Goal: Information Seeking & Learning: Compare options

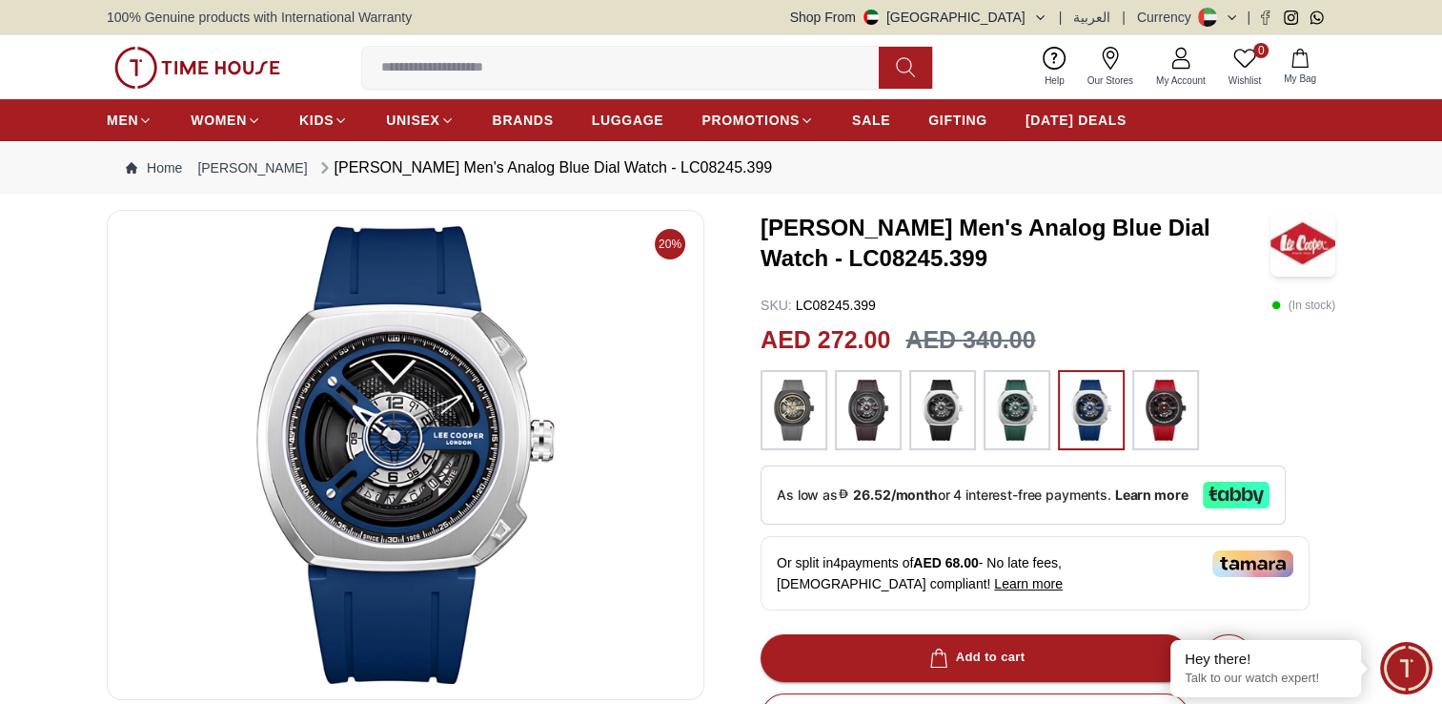
click at [873, 414] on img at bounding box center [869, 409] width 48 height 61
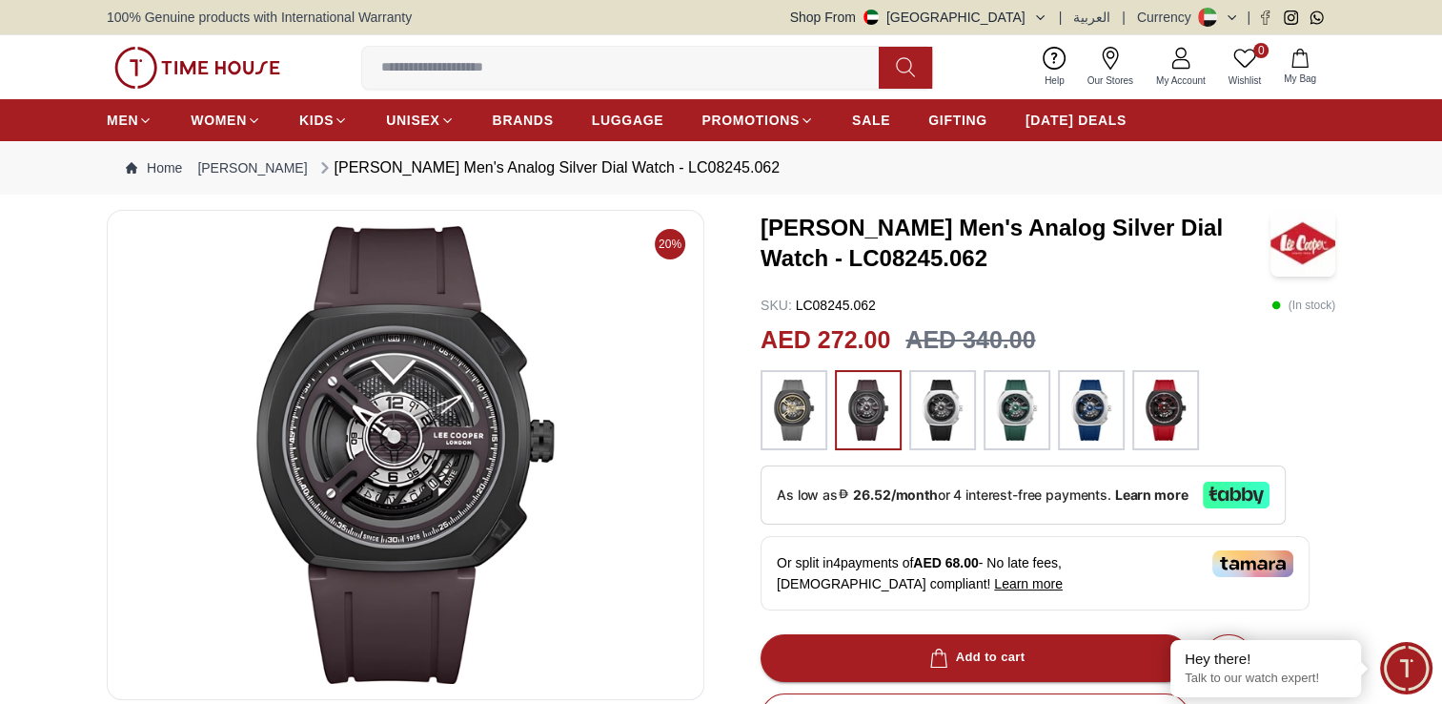
click at [793, 410] on img at bounding box center [794, 409] width 48 height 61
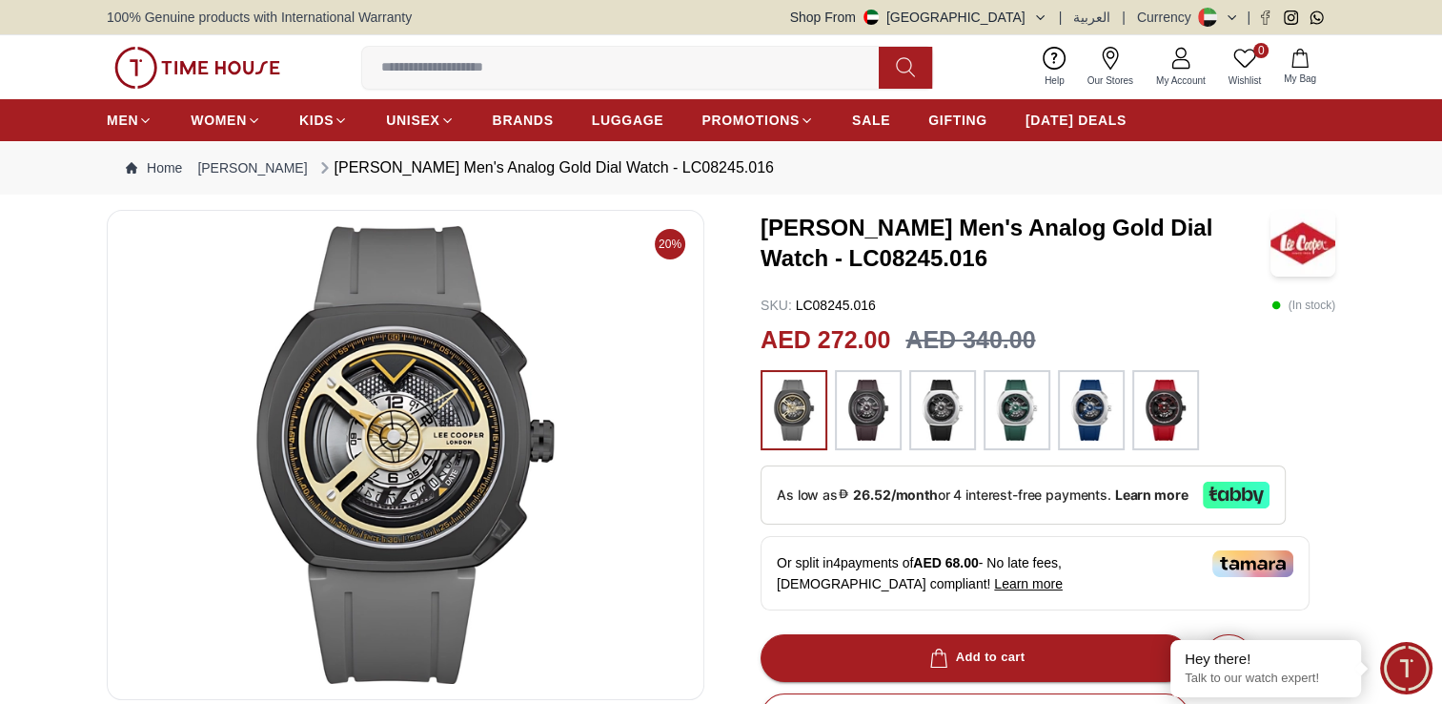
click at [1080, 406] on img at bounding box center [1092, 409] width 48 height 61
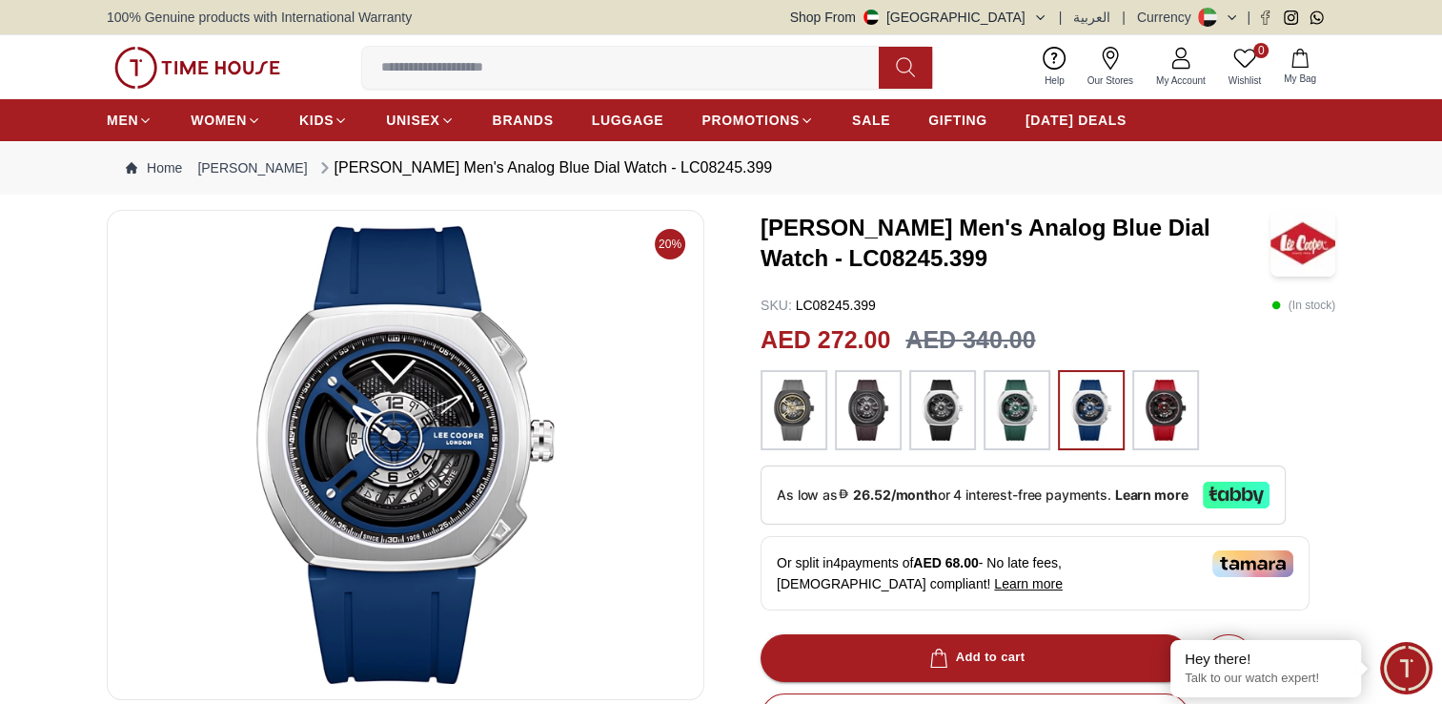
click at [1019, 418] on img at bounding box center [1017, 409] width 48 height 61
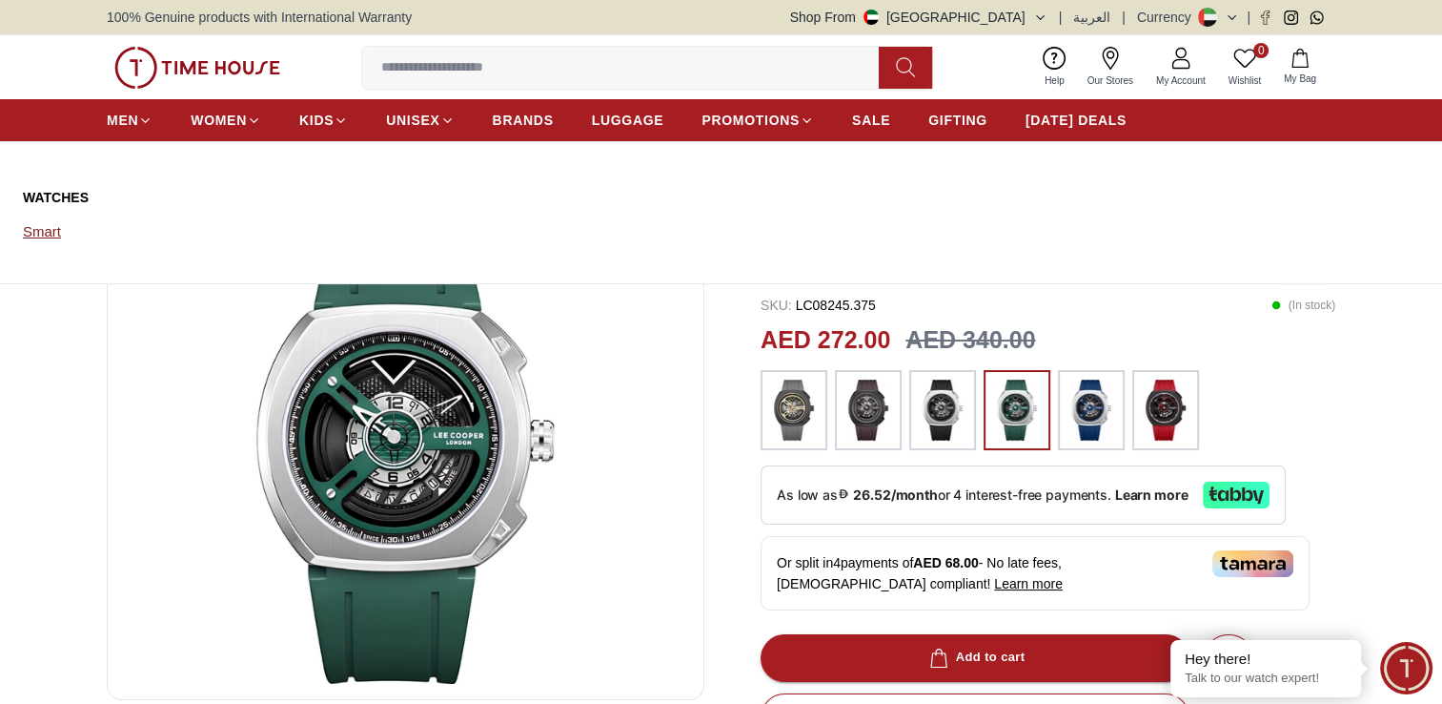
click at [50, 233] on link "Smart" at bounding box center [113, 231] width 180 height 27
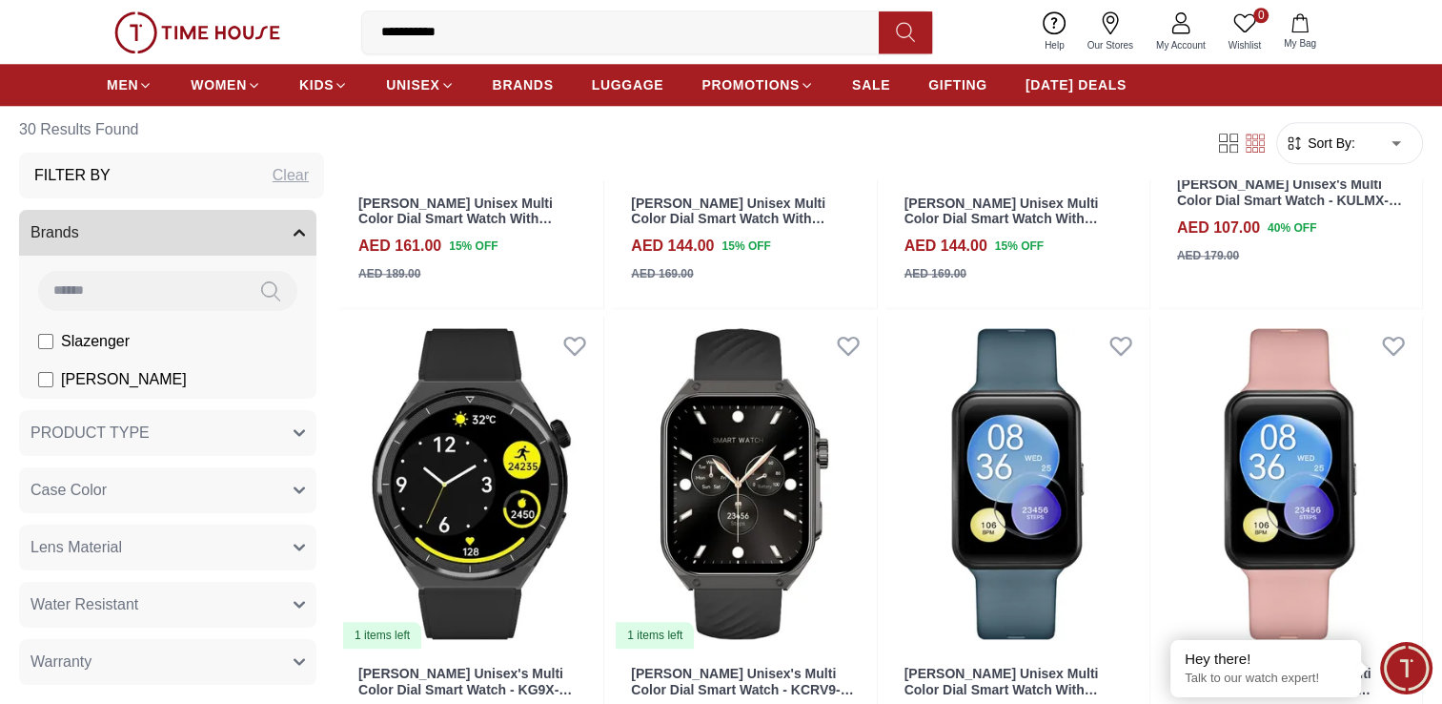
scroll to position [1907, 0]
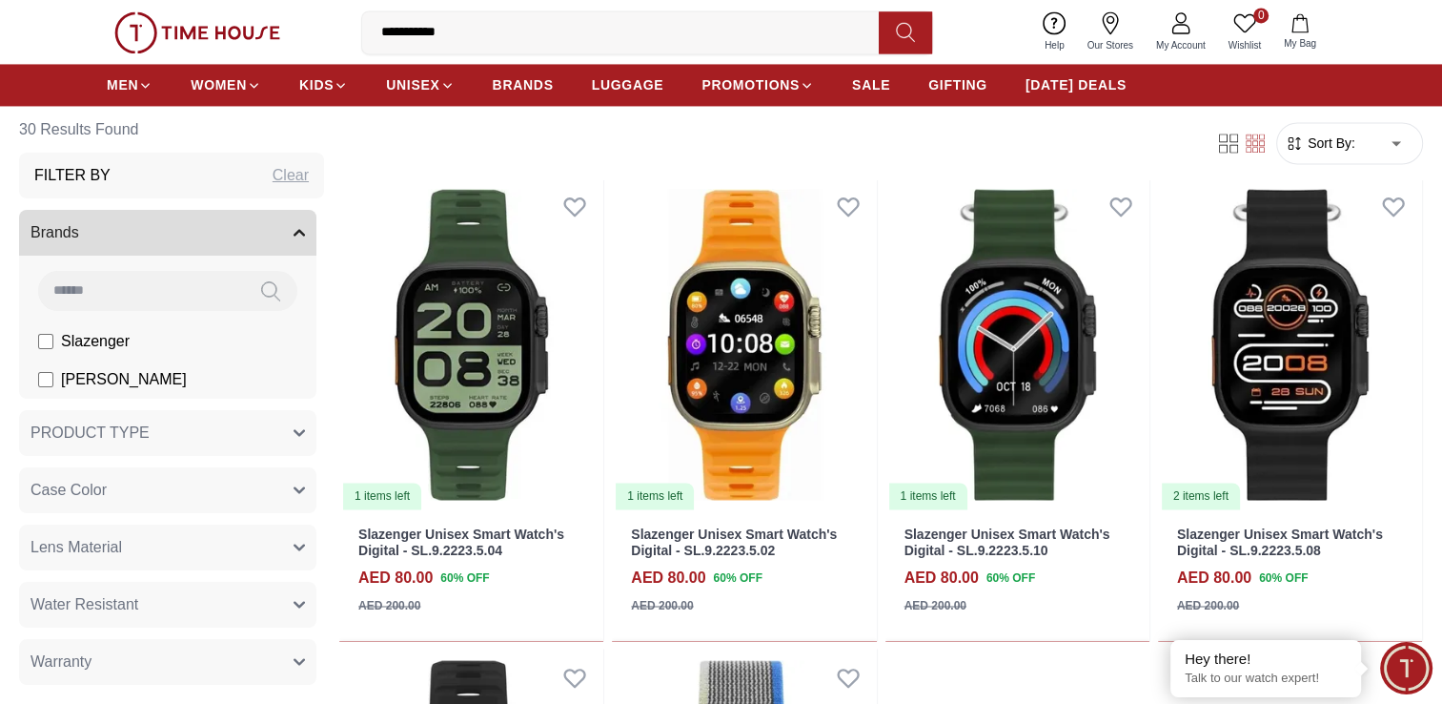
scroll to position [2955, 0]
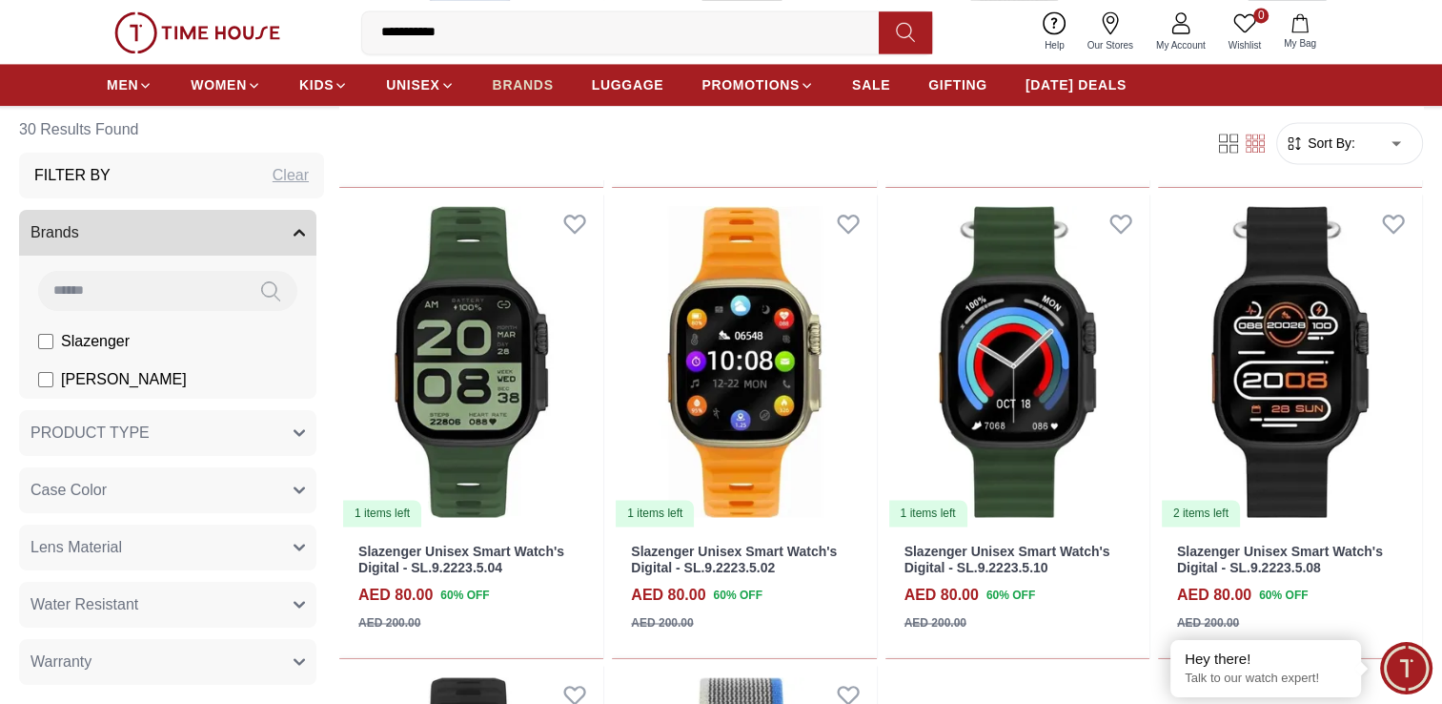
click at [529, 87] on span "BRANDS" at bounding box center [523, 84] width 61 height 19
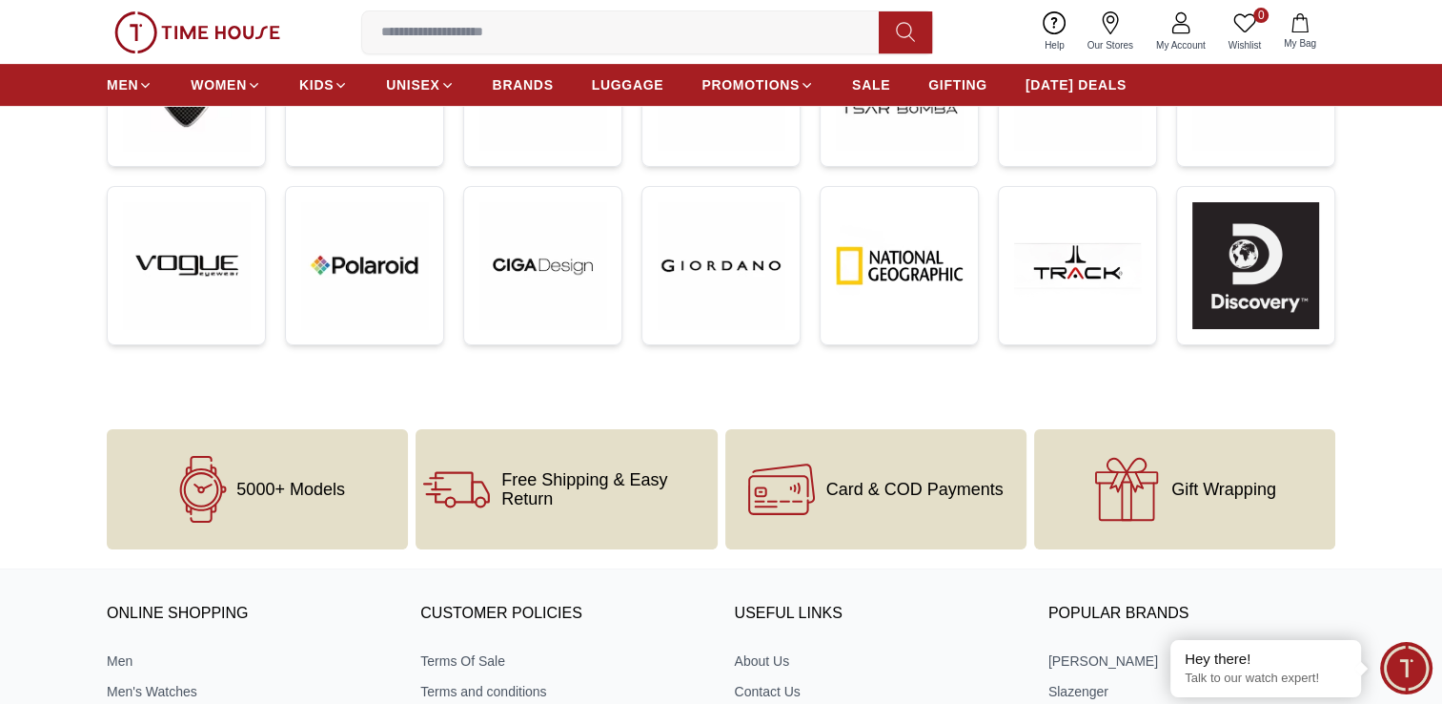
scroll to position [381, 0]
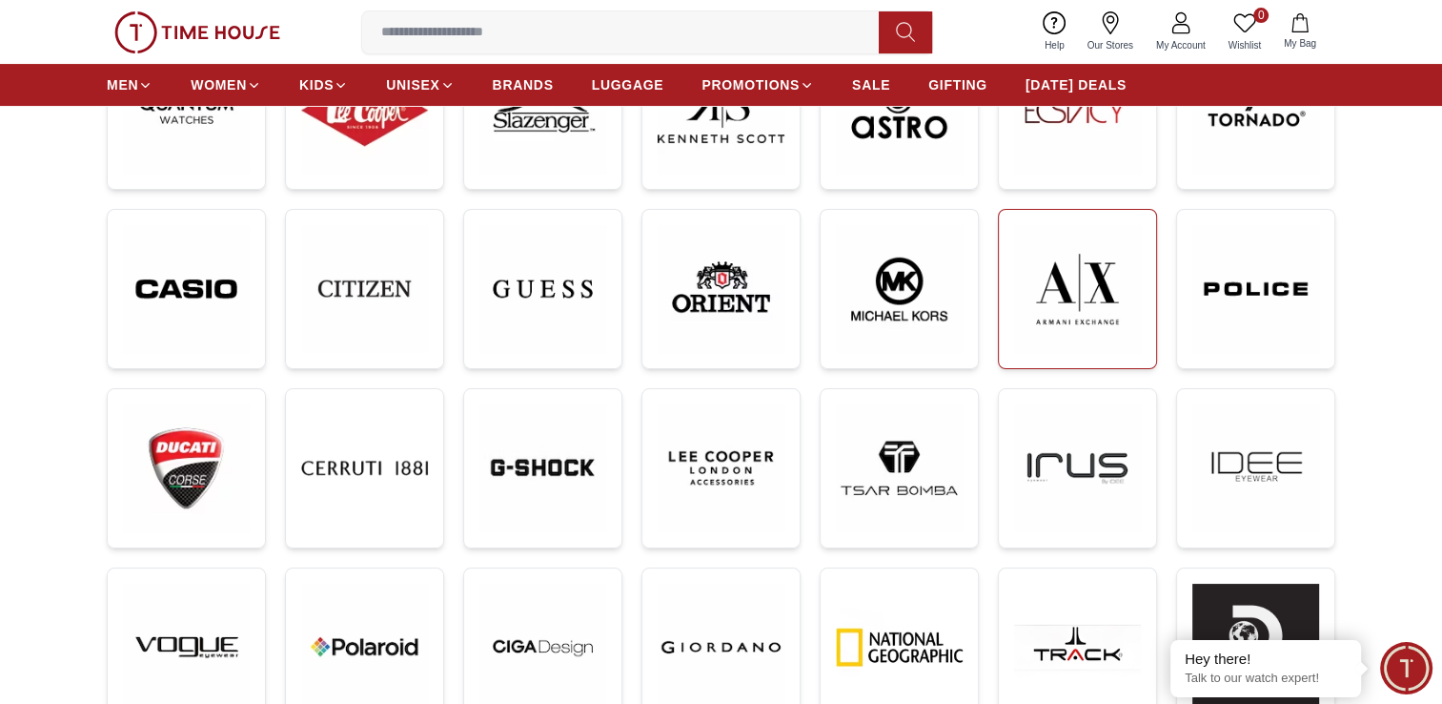
click at [1096, 298] on img at bounding box center [1077, 289] width 127 height 128
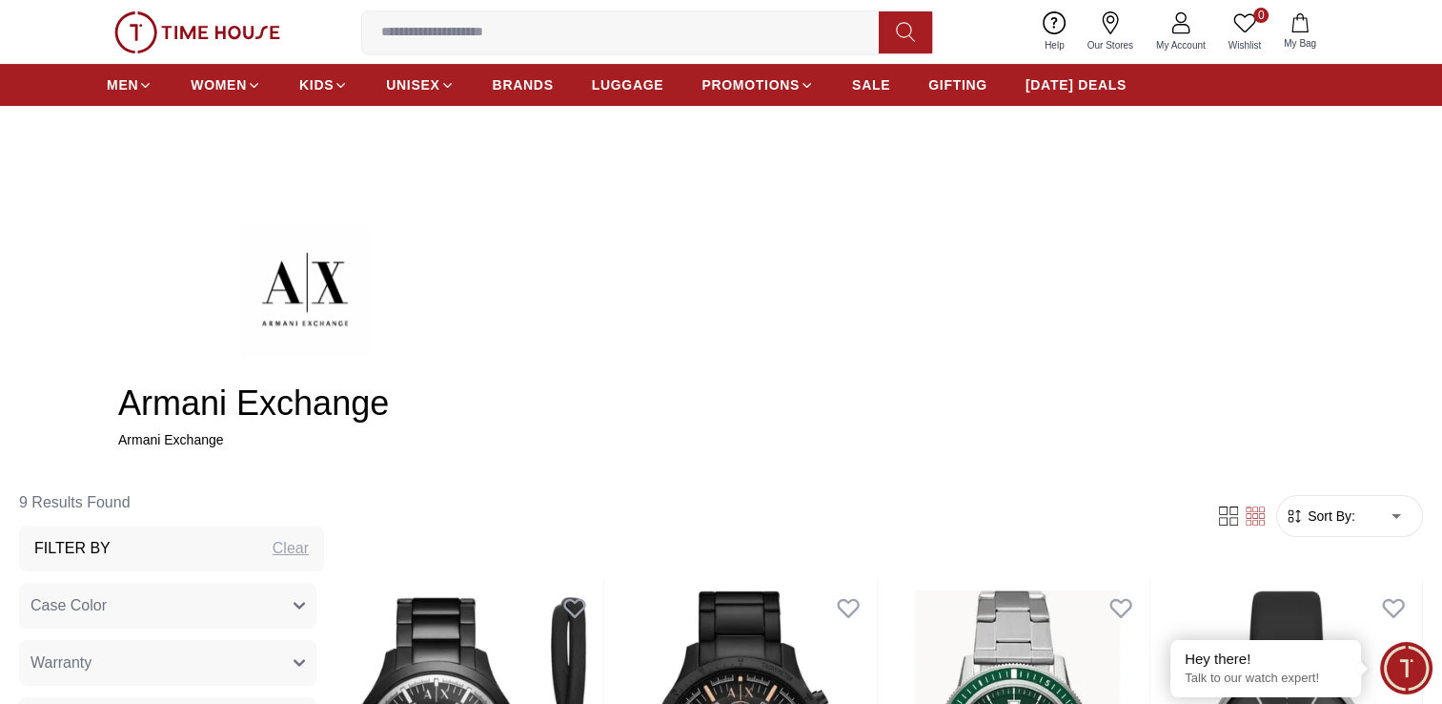
scroll to position [95, 0]
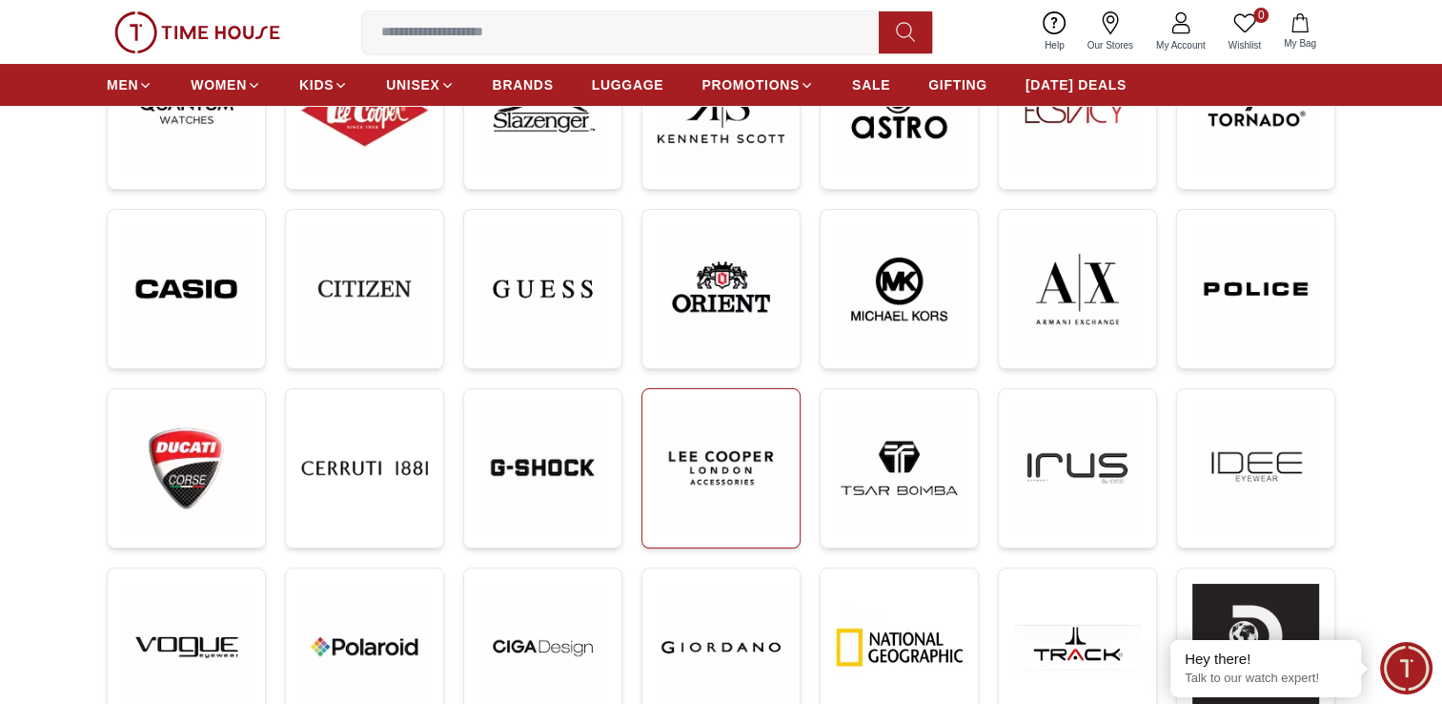
scroll to position [191, 0]
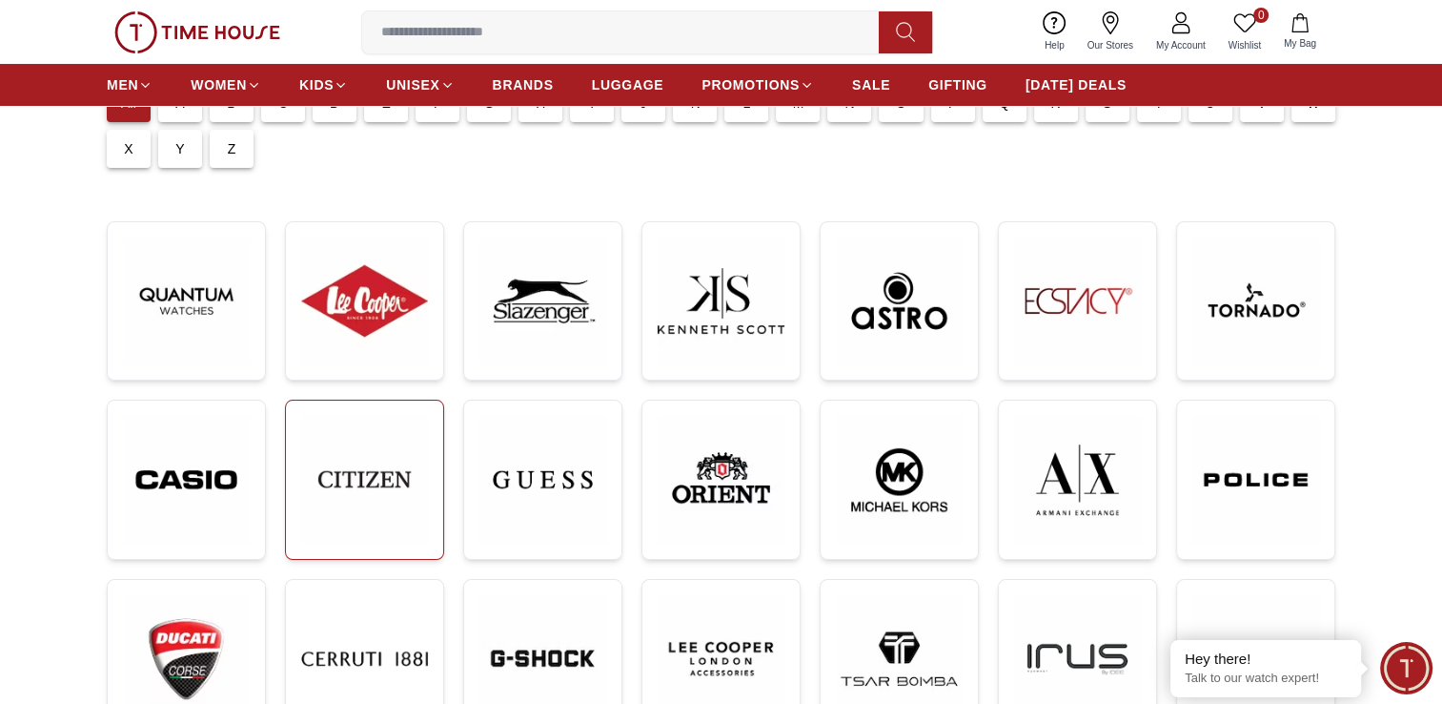
click at [383, 478] on img at bounding box center [364, 479] width 127 height 127
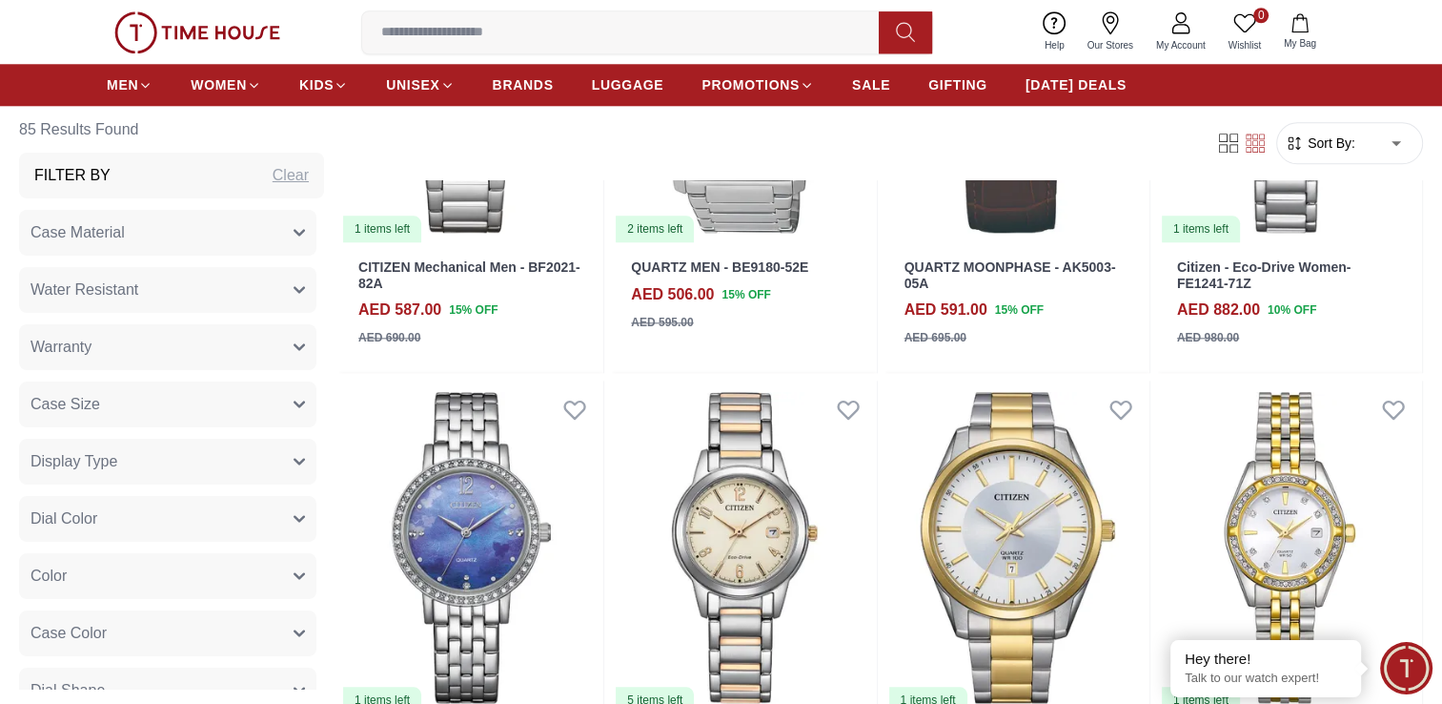
scroll to position [2097, 0]
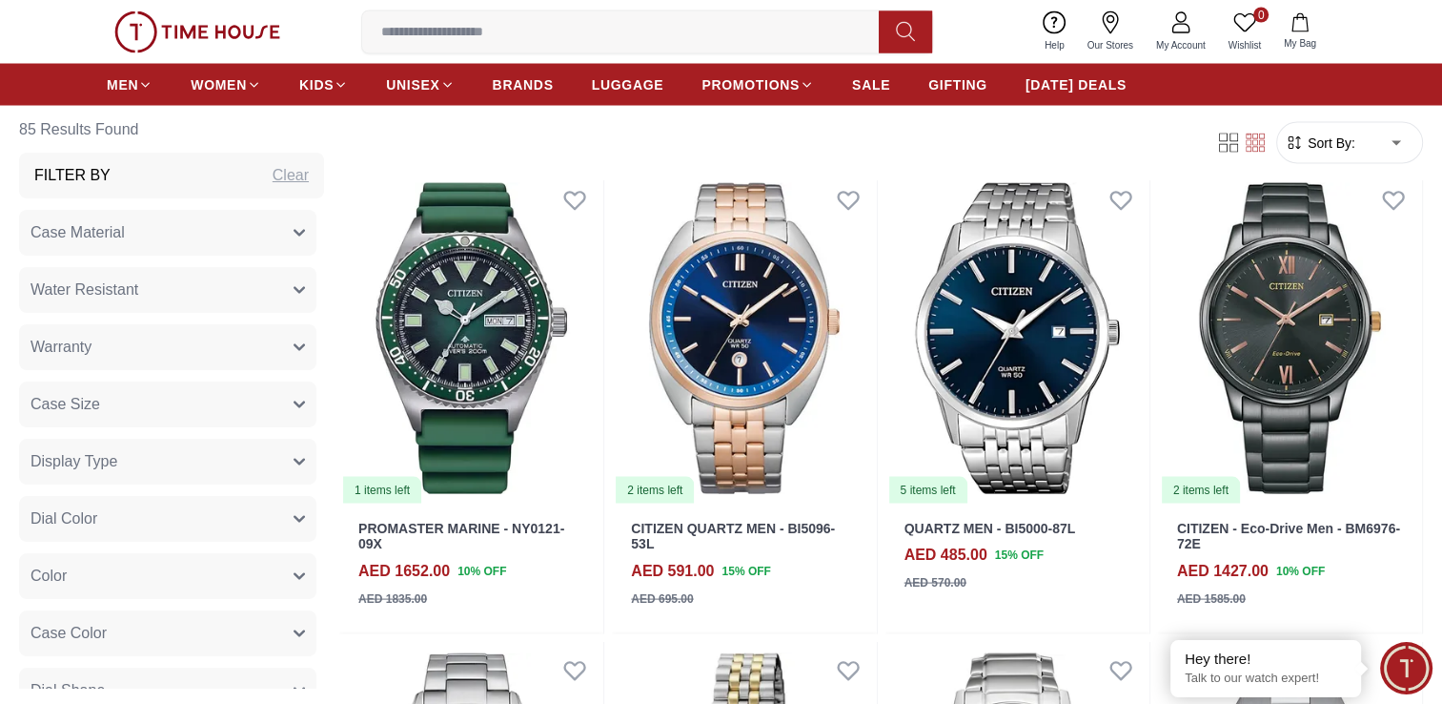
scroll to position [3909, 0]
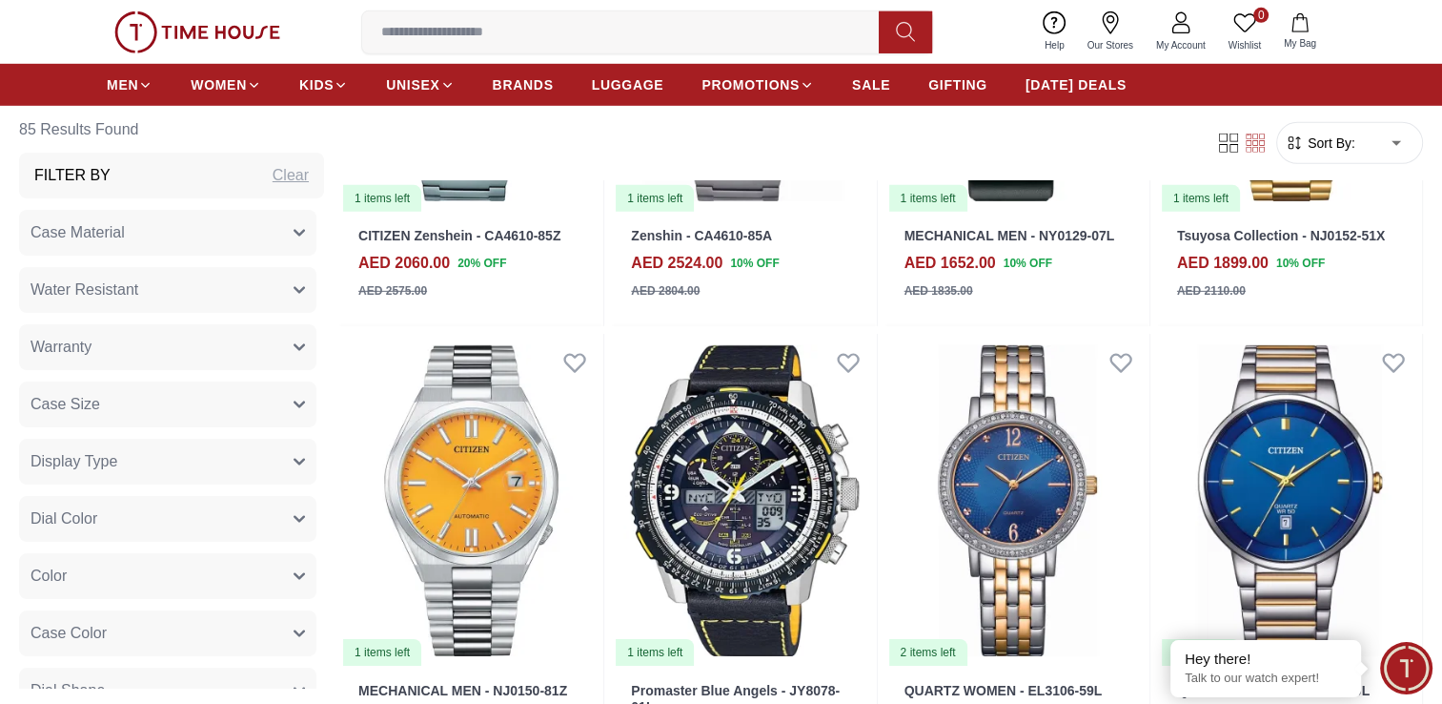
scroll to position [5816, 0]
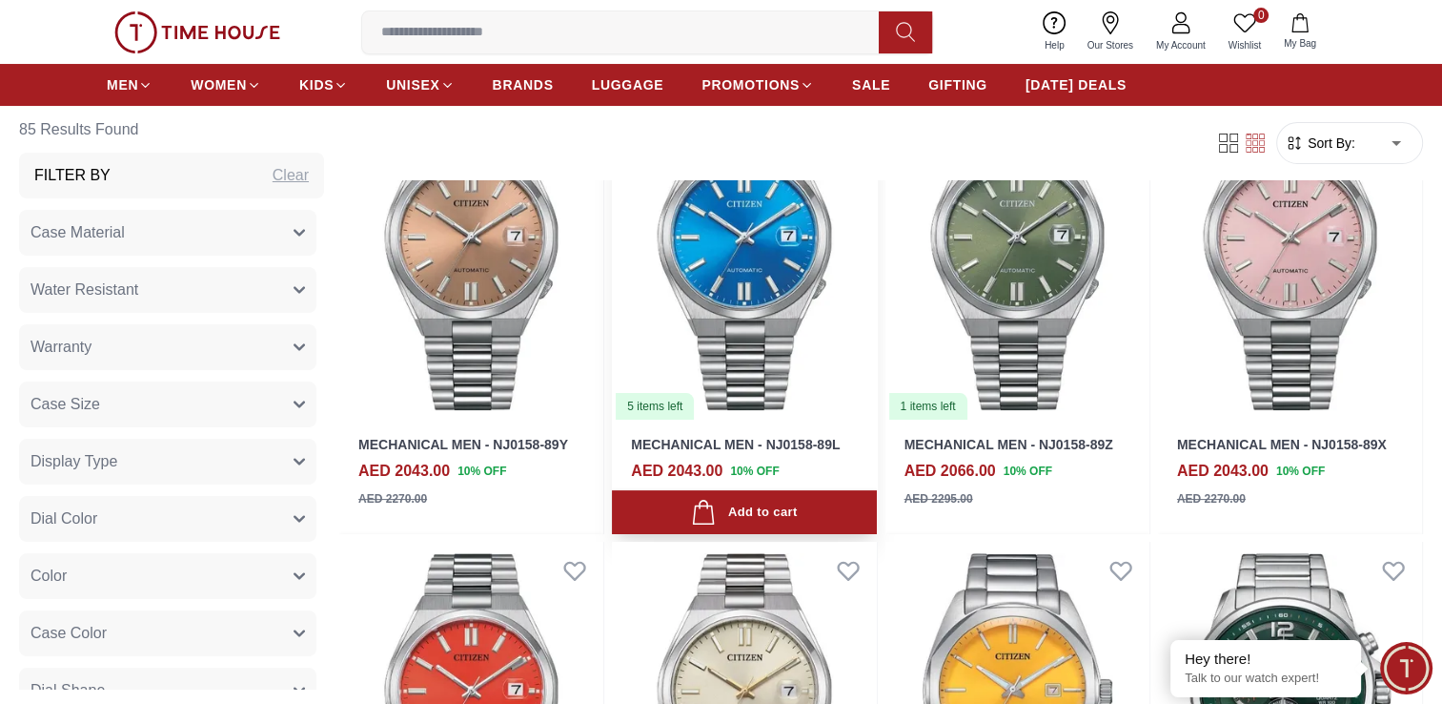
scroll to position [7436, 0]
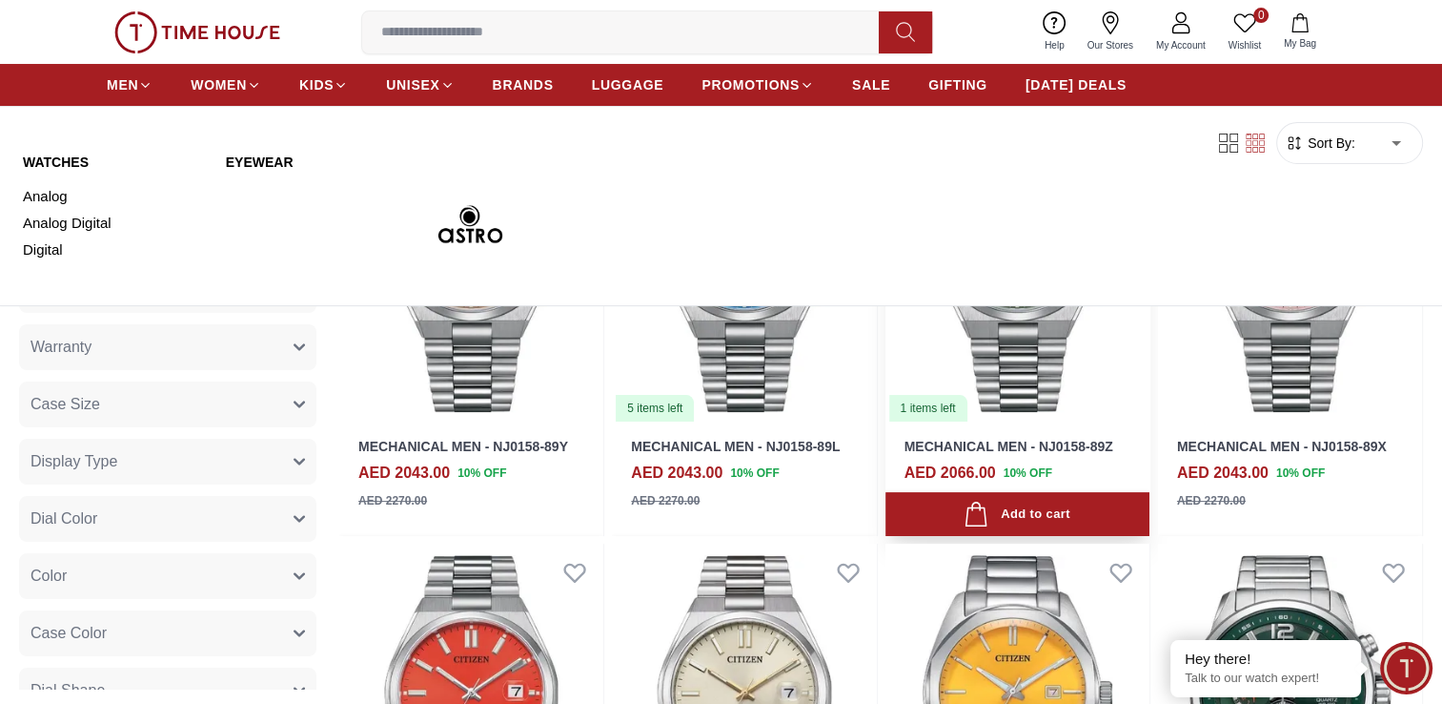
scroll to position [7341, 0]
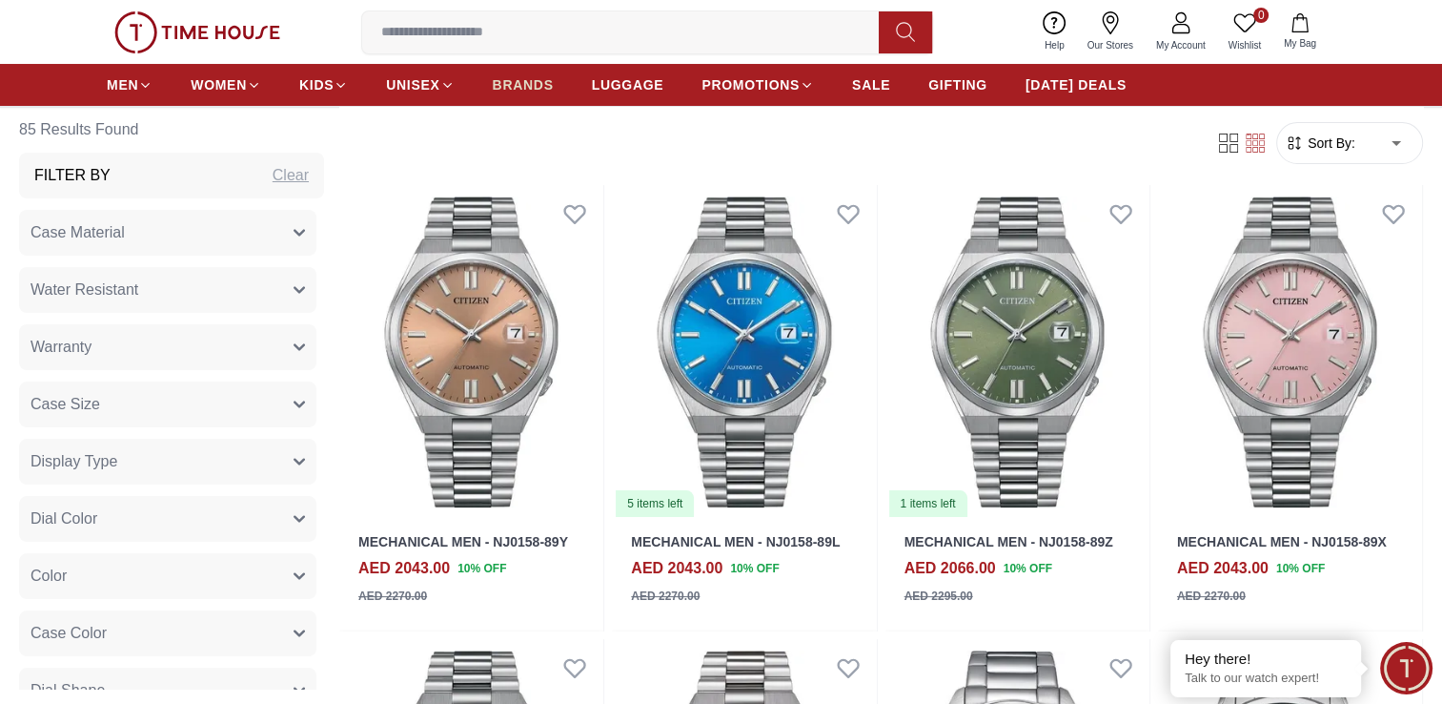
click at [553, 90] on span "BRANDS" at bounding box center [523, 84] width 61 height 19
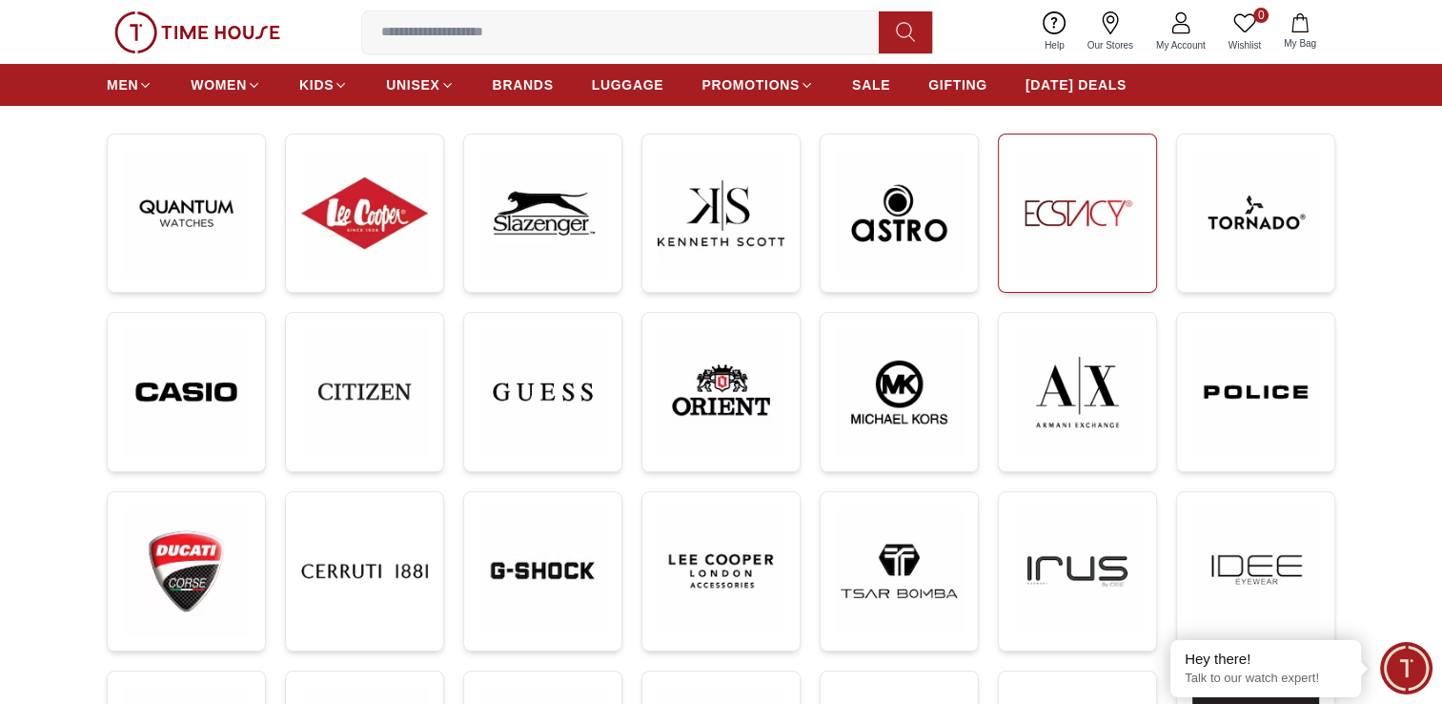
scroll to position [286, 0]
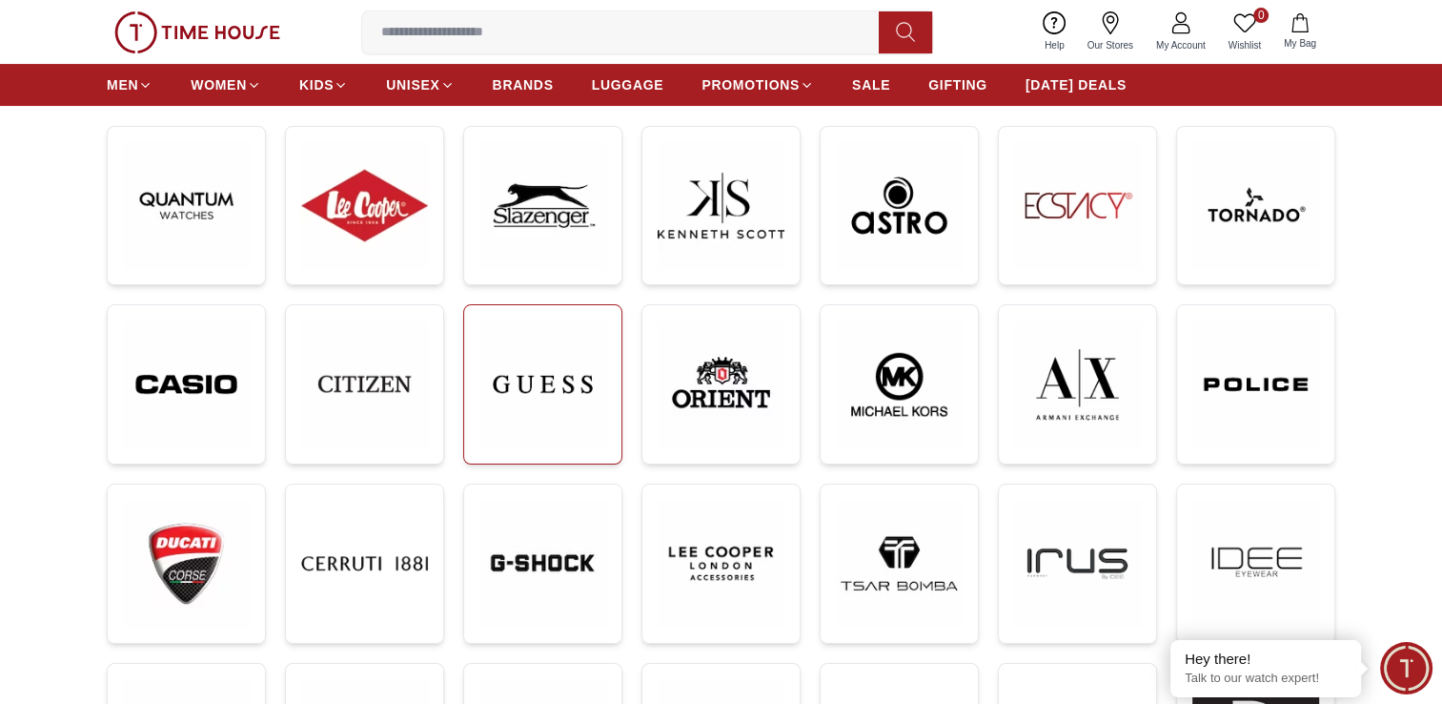
click at [552, 398] on img at bounding box center [543, 384] width 127 height 128
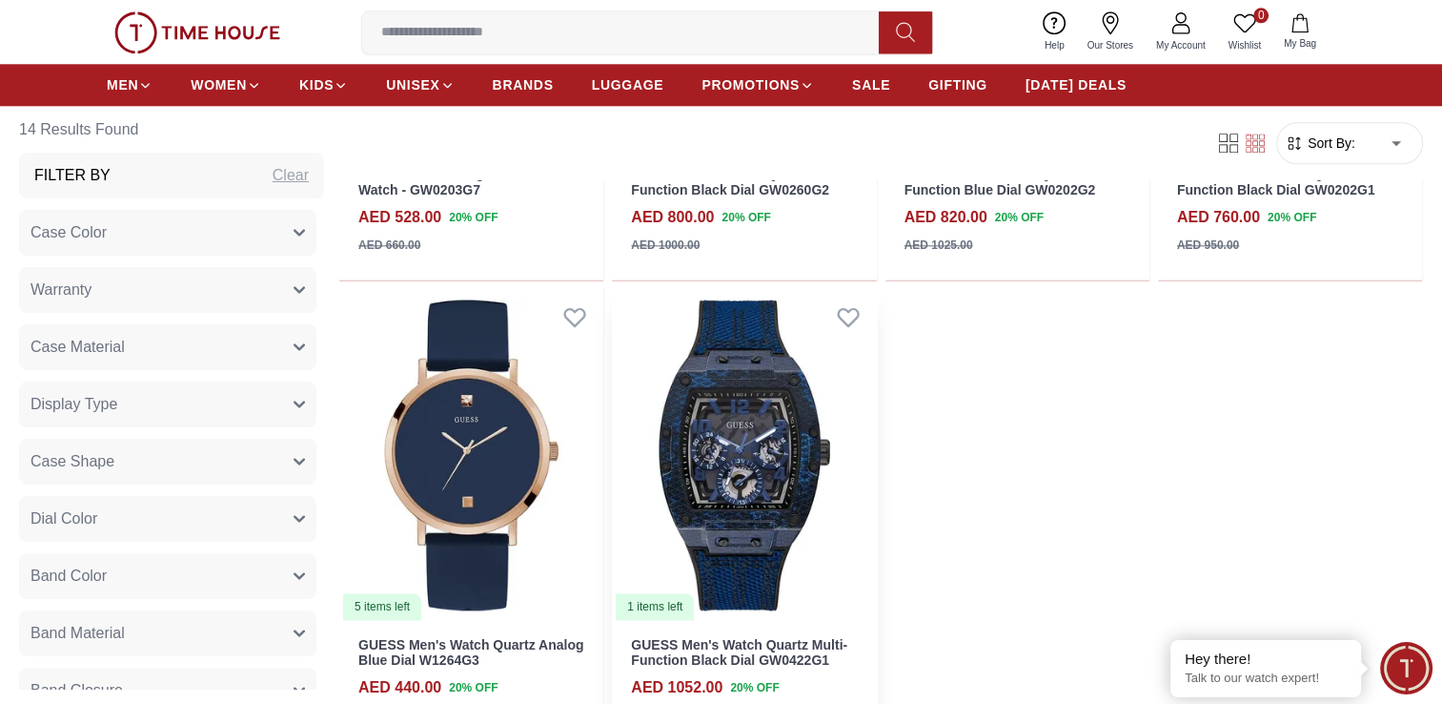
scroll to position [2288, 0]
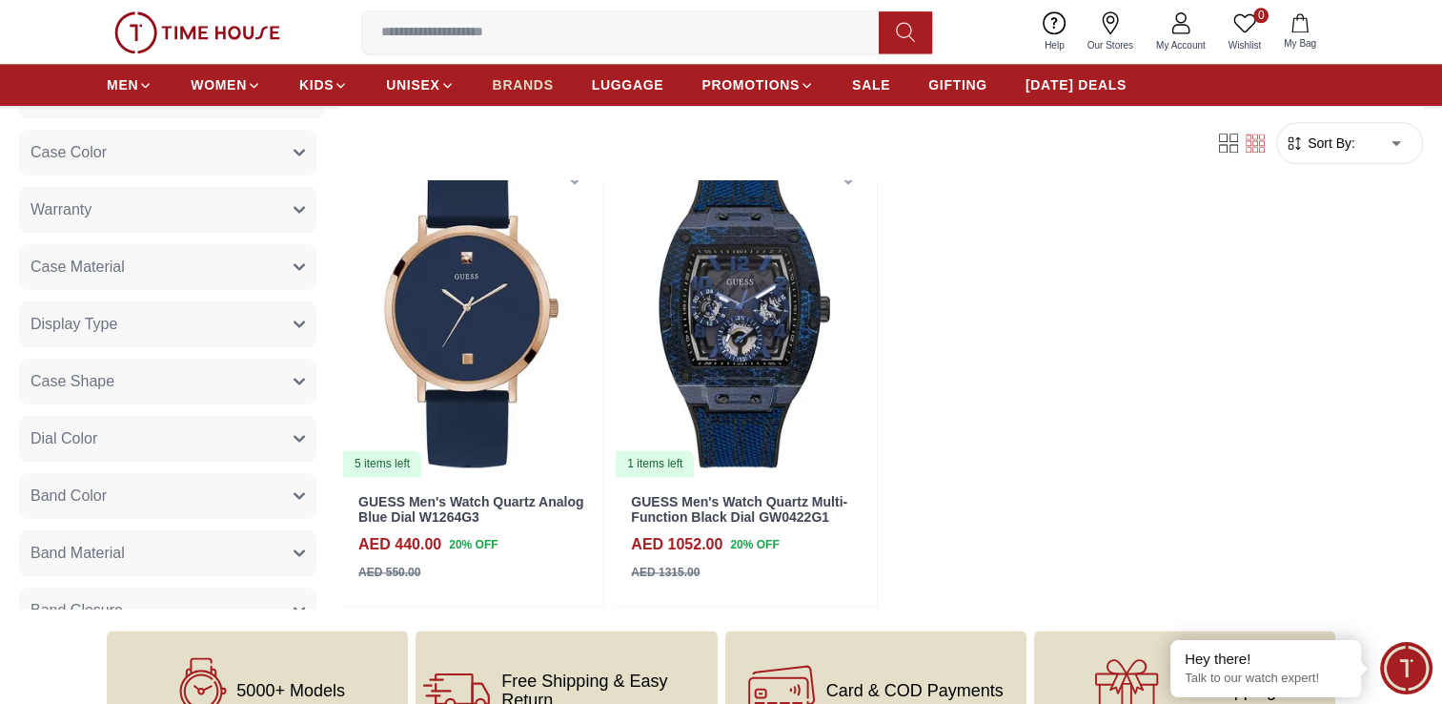
click at [521, 84] on span "BRANDS" at bounding box center [523, 84] width 61 height 19
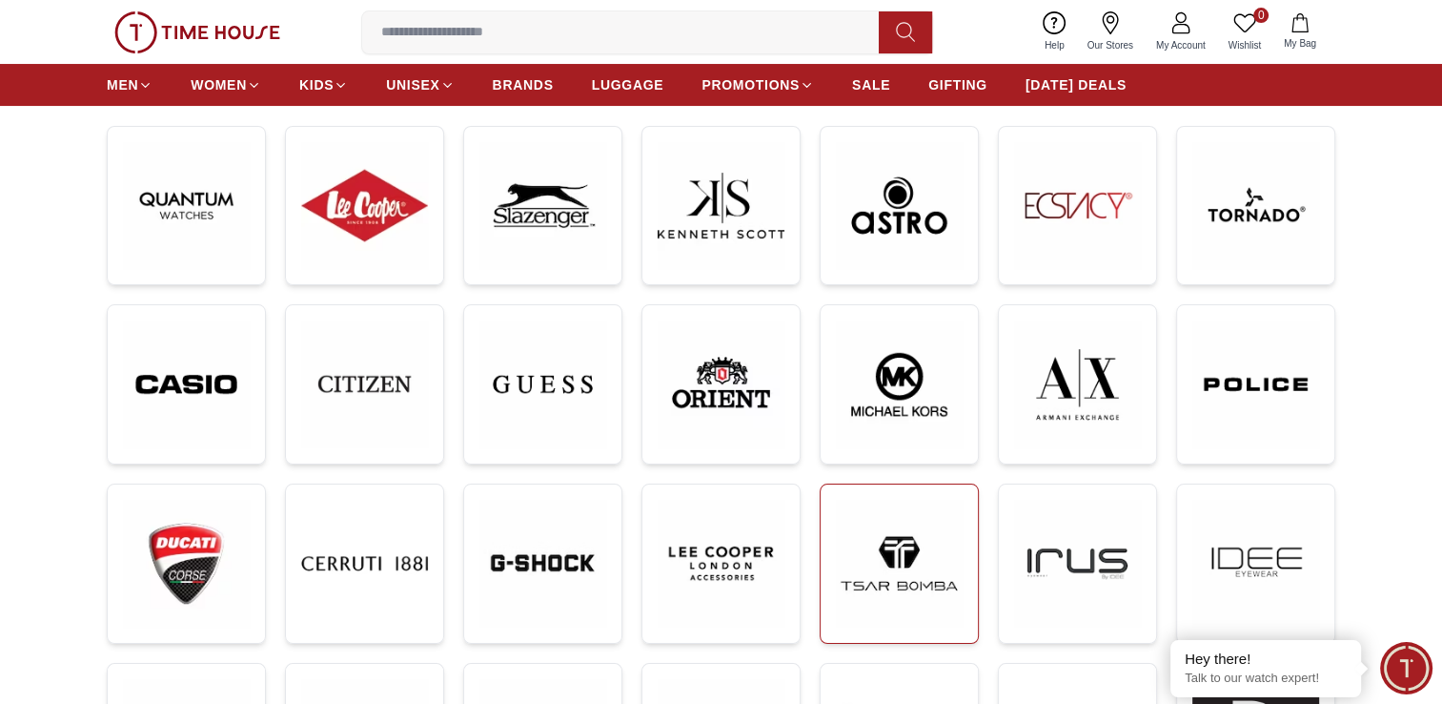
scroll to position [477, 0]
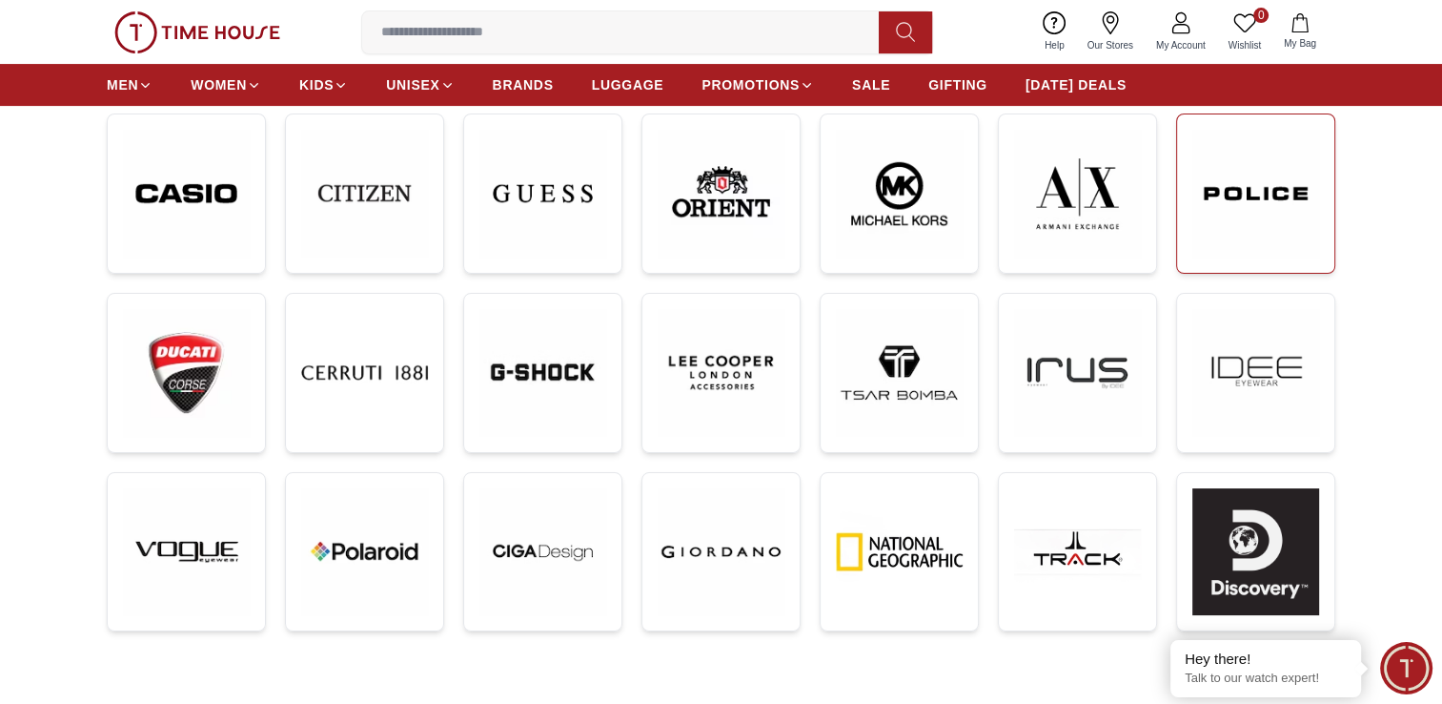
click at [1259, 196] on img at bounding box center [1256, 194] width 127 height 128
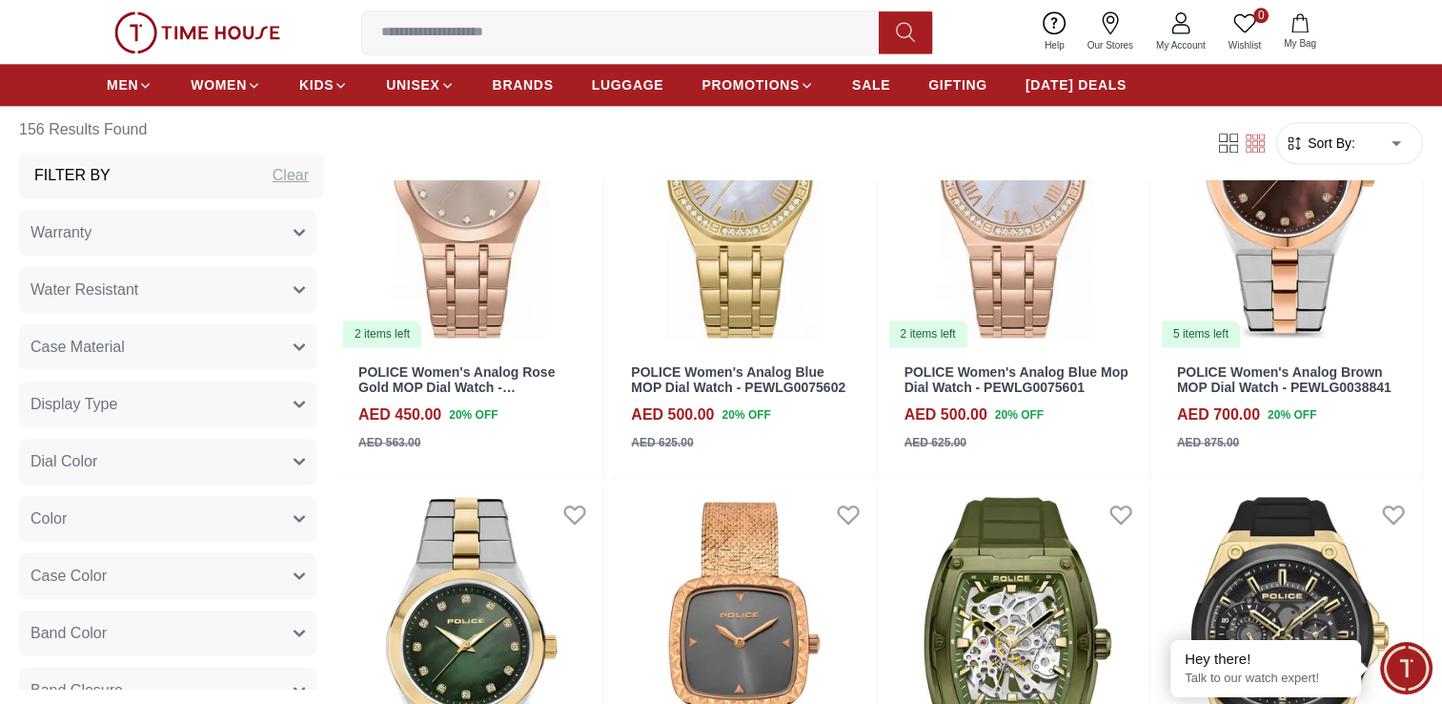
scroll to position [2765, 0]
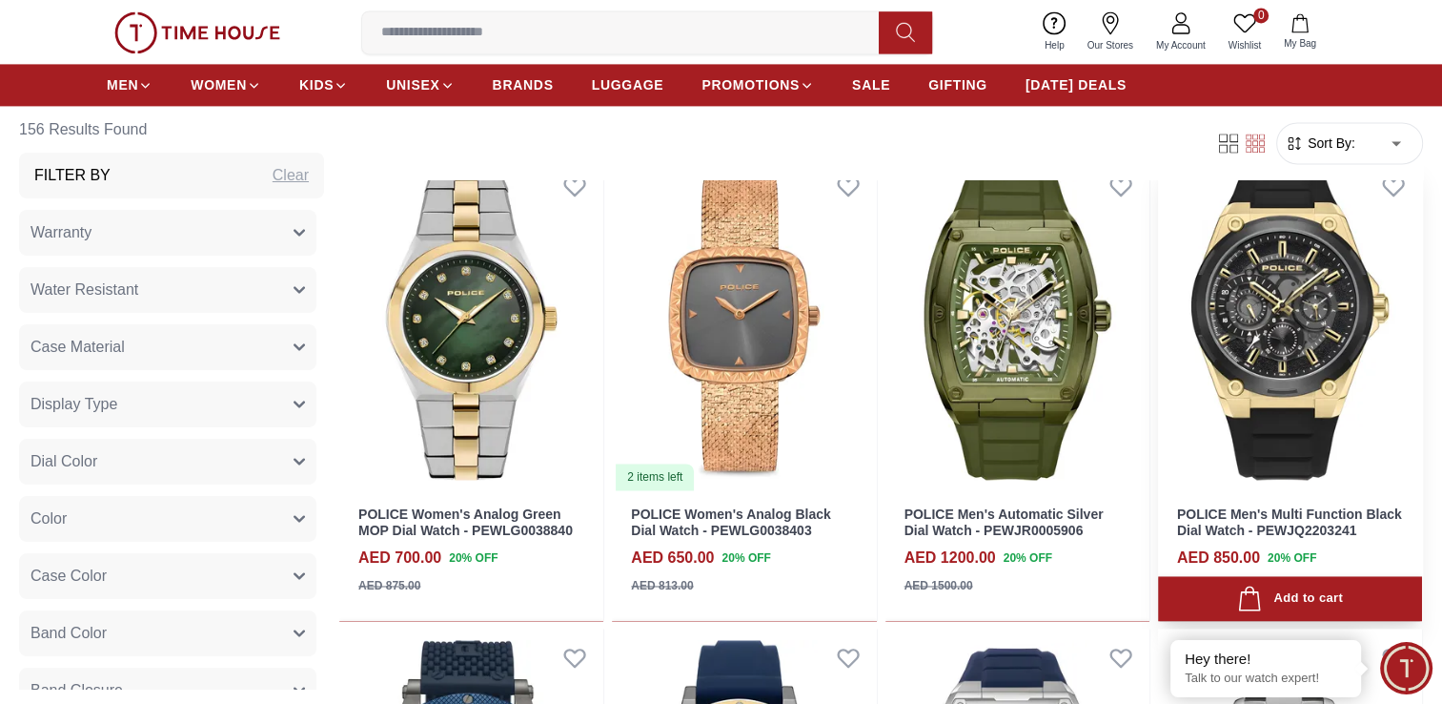
click at [1266, 338] on img at bounding box center [1290, 324] width 264 height 334
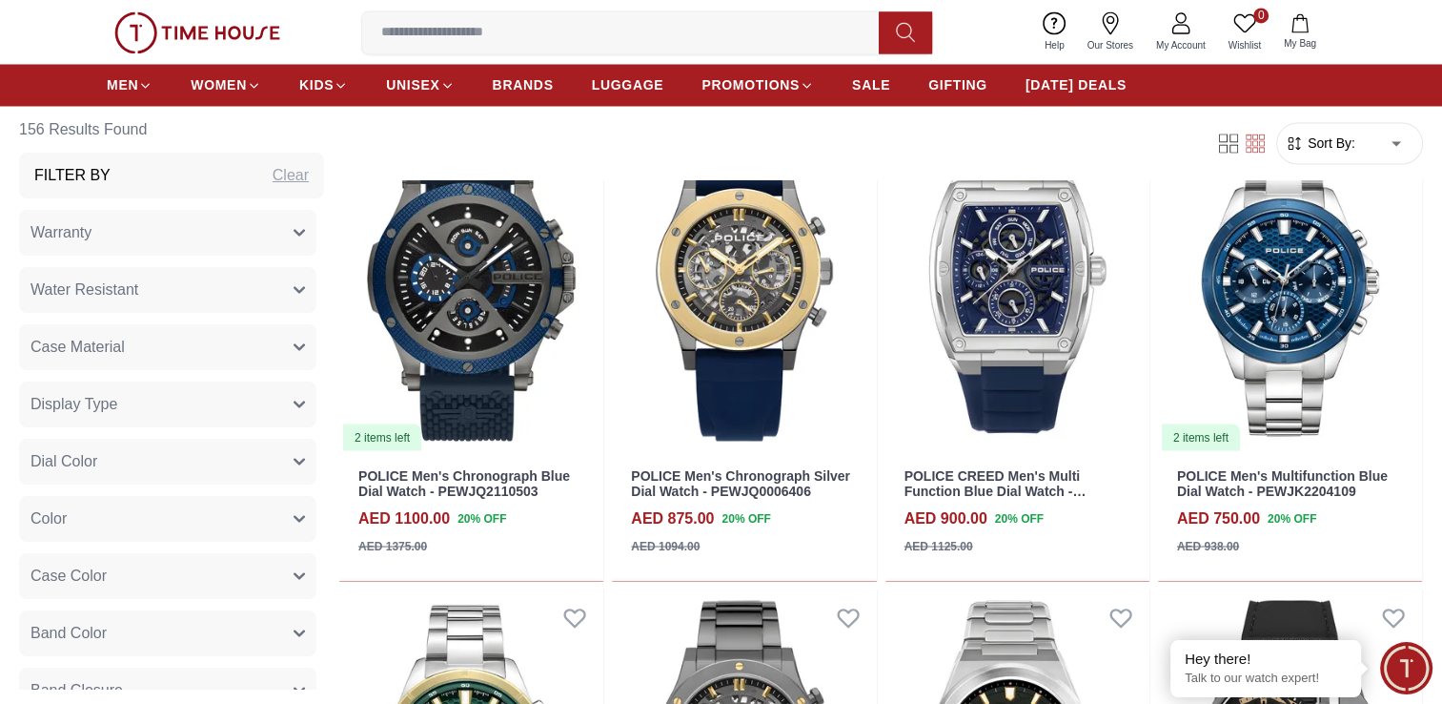
scroll to position [3238, 0]
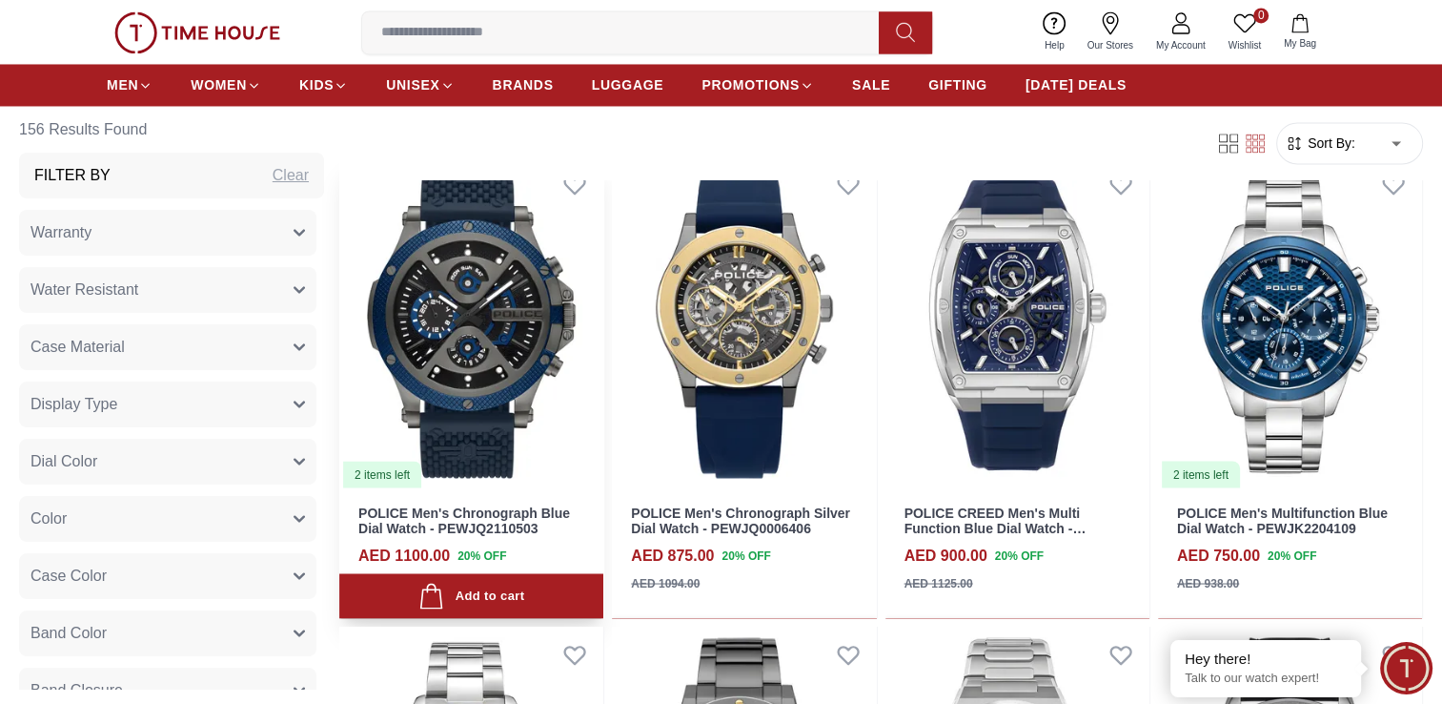
click at [466, 334] on img at bounding box center [471, 322] width 264 height 334
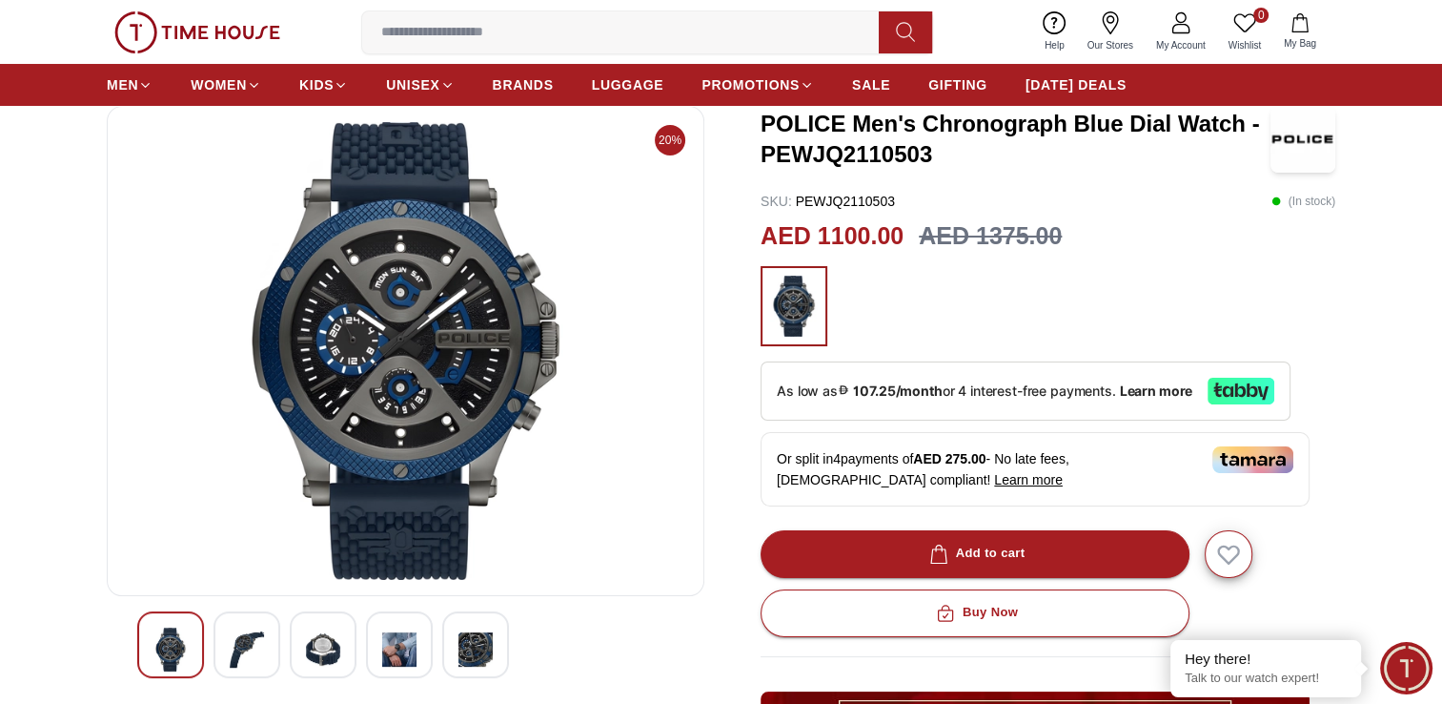
scroll to position [381, 0]
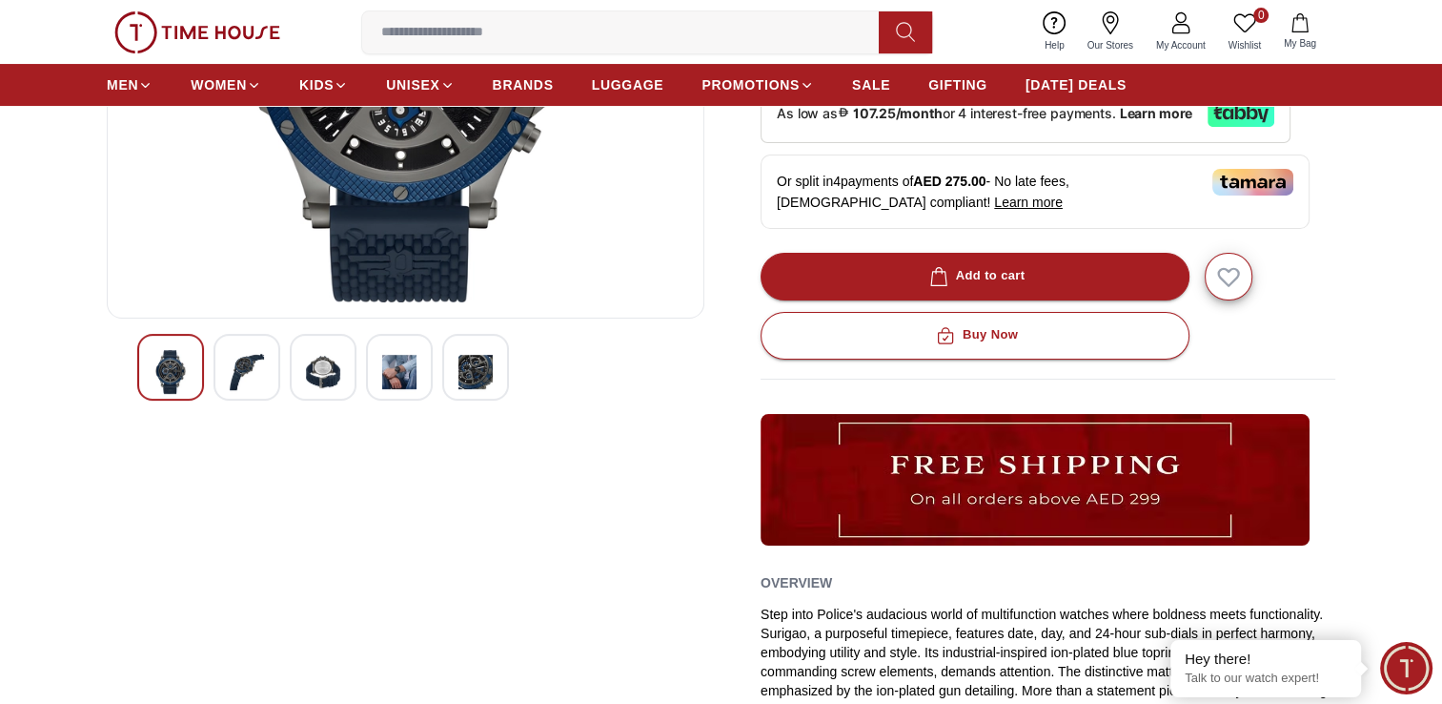
click at [406, 371] on img at bounding box center [399, 372] width 34 height 44
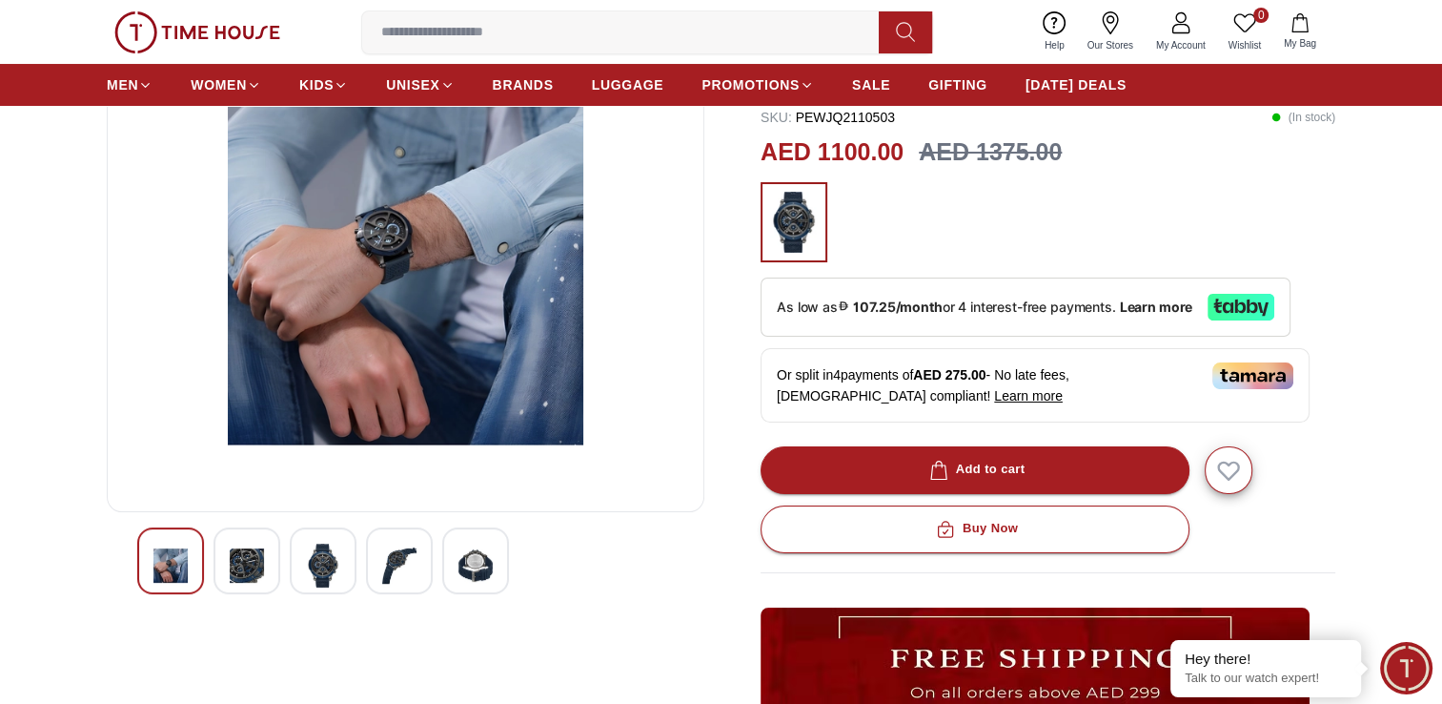
scroll to position [191, 0]
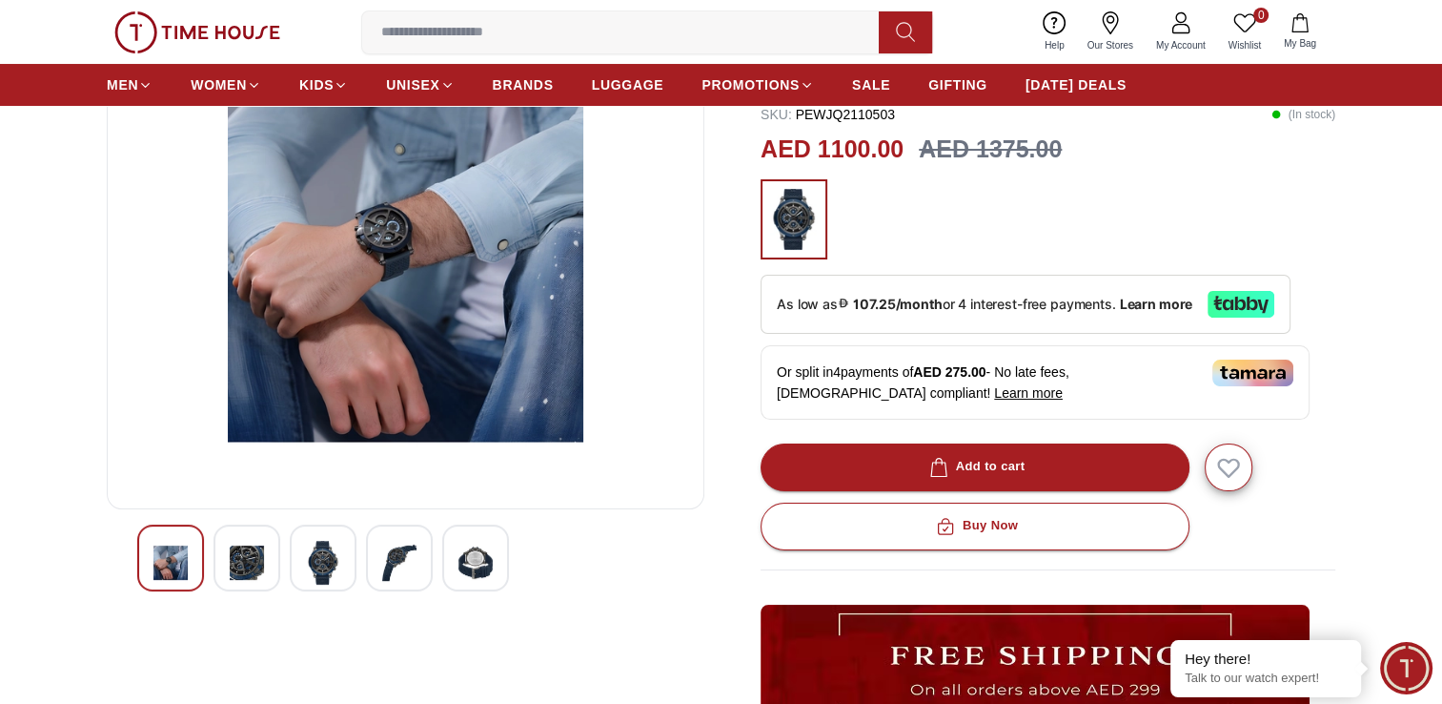
click at [328, 565] on img at bounding box center [323, 563] width 34 height 44
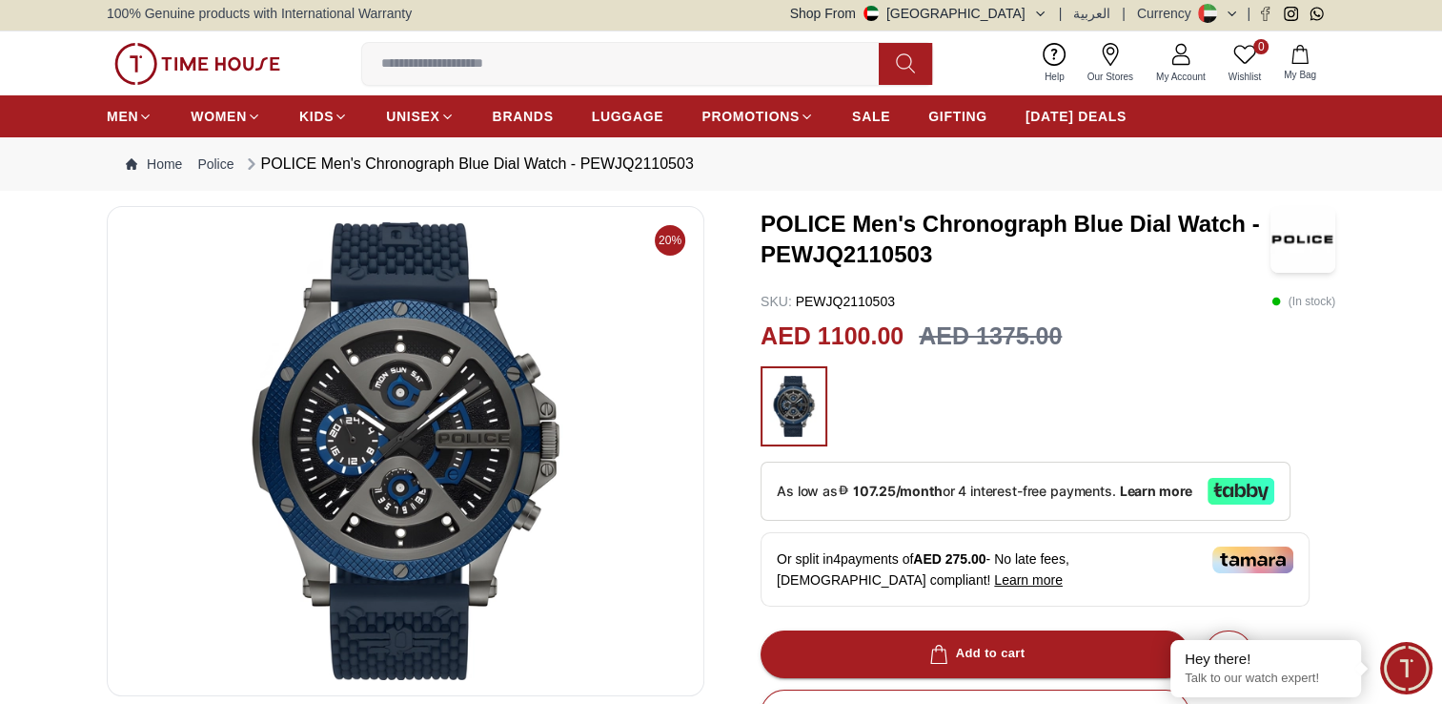
scroll to position [0, 0]
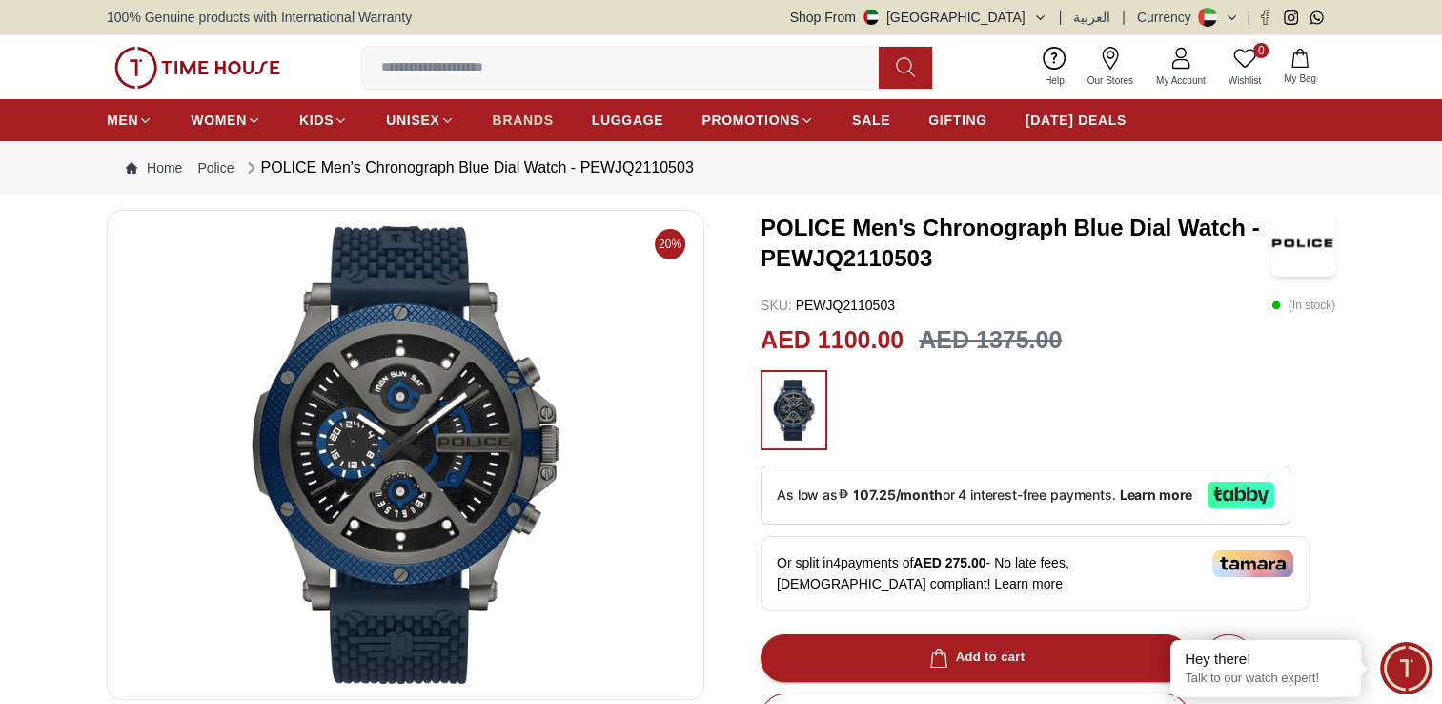
click at [534, 123] on span "BRANDS" at bounding box center [523, 120] width 61 height 19
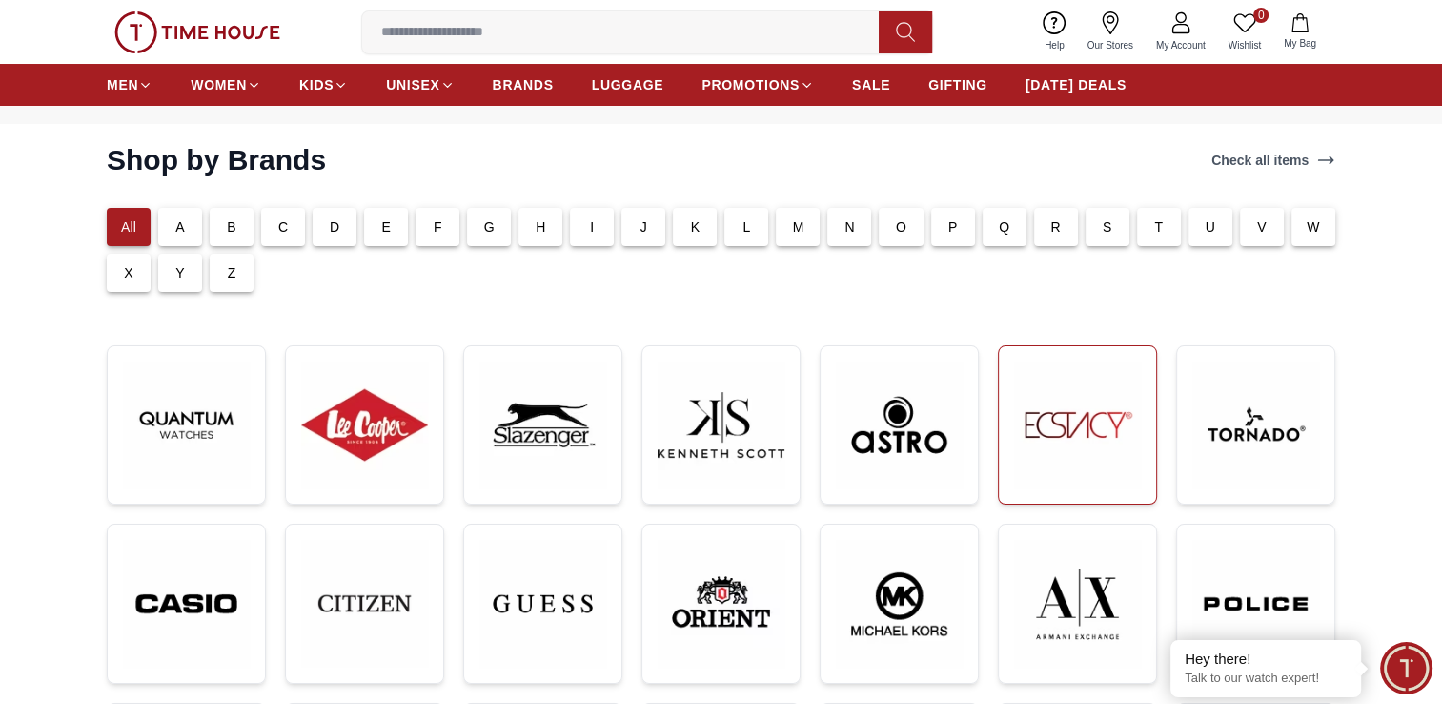
scroll to position [381, 0]
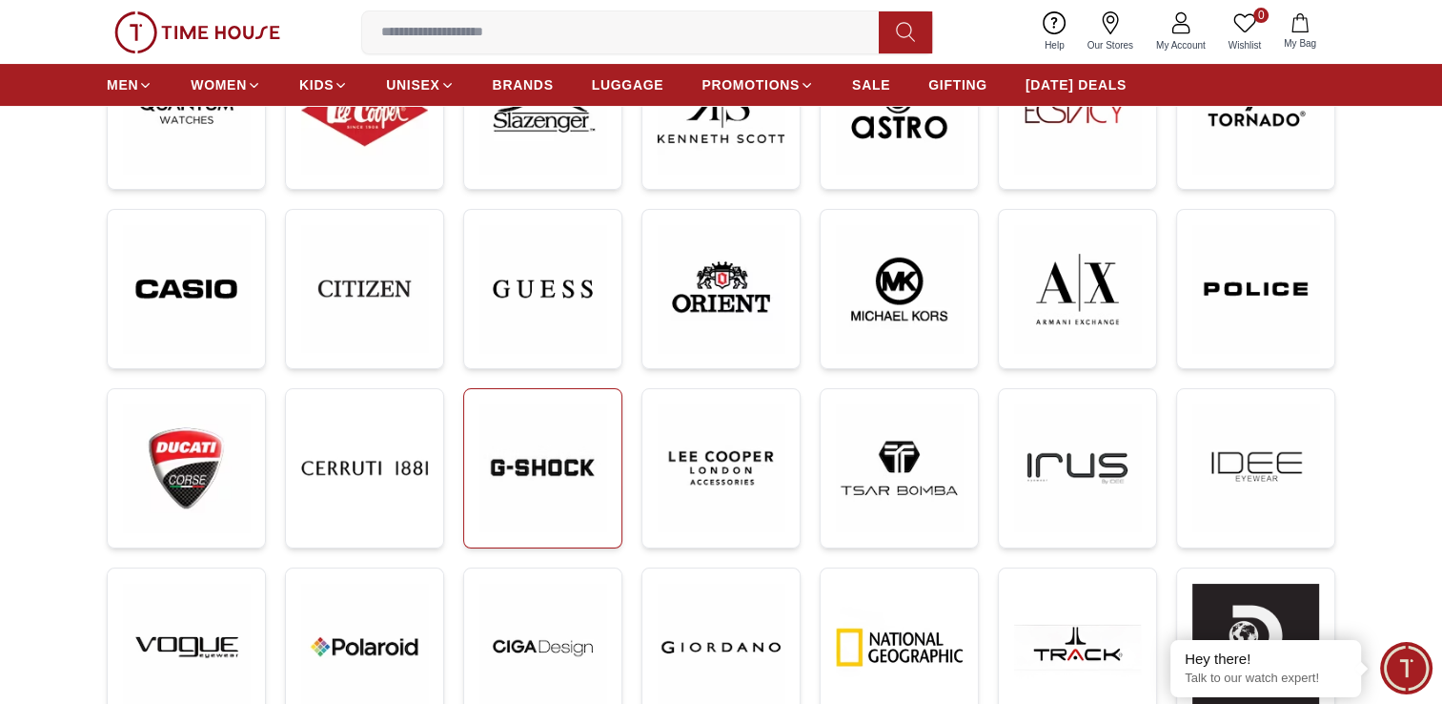
click at [534, 479] on img at bounding box center [543, 467] width 127 height 127
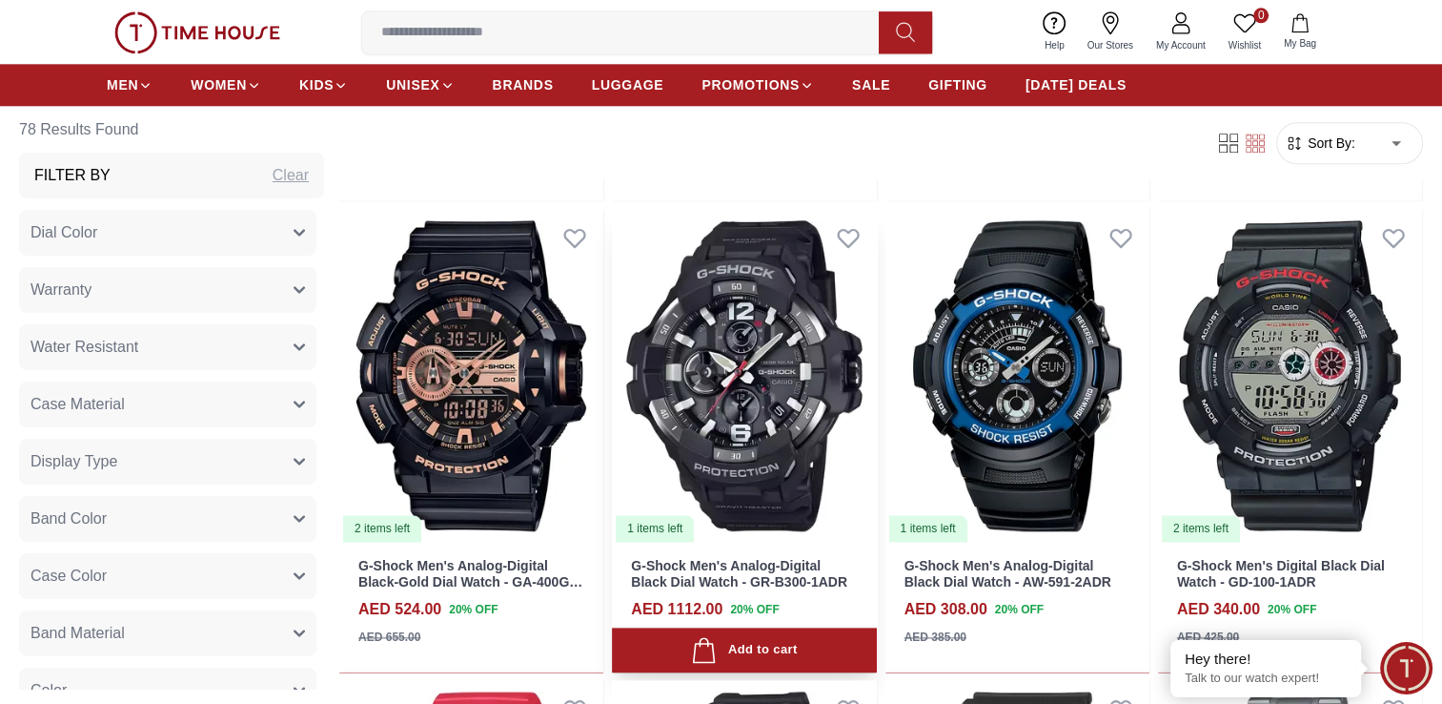
scroll to position [2574, 0]
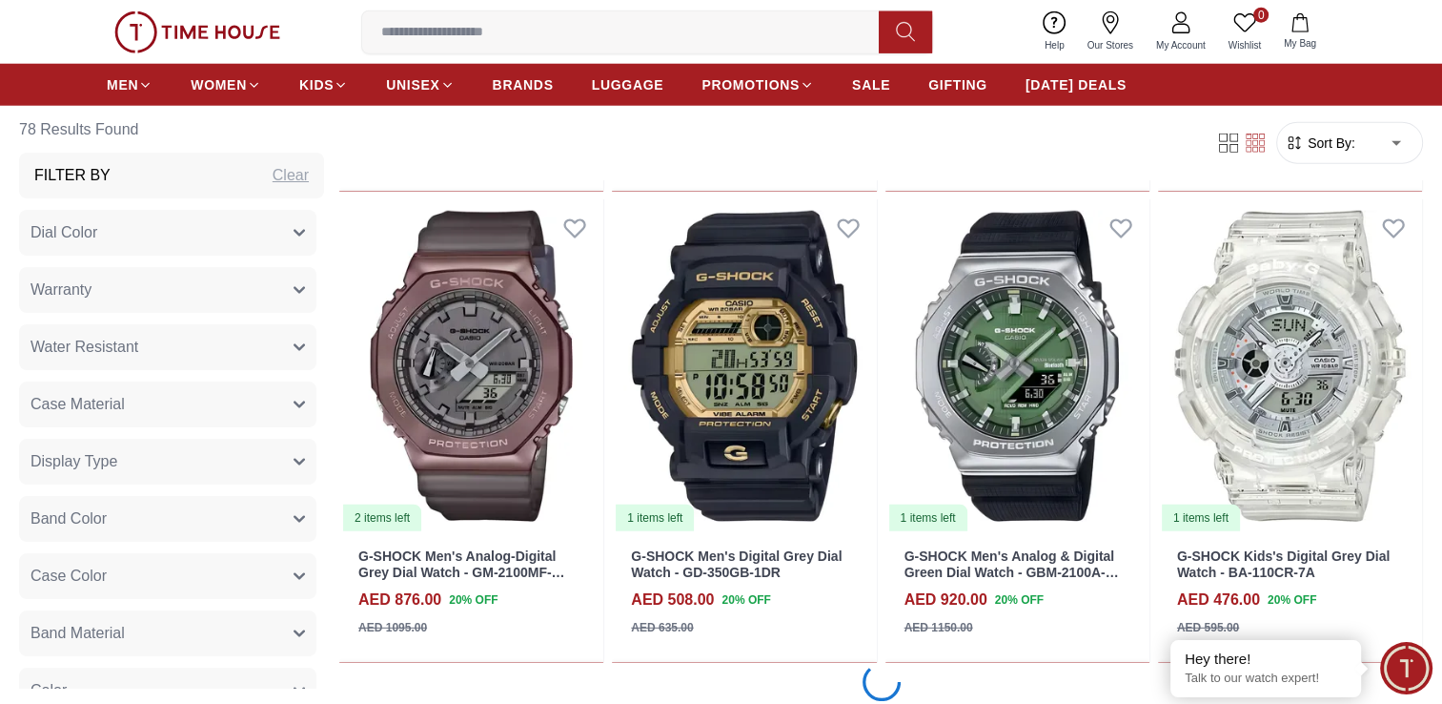
scroll to position [5053, 0]
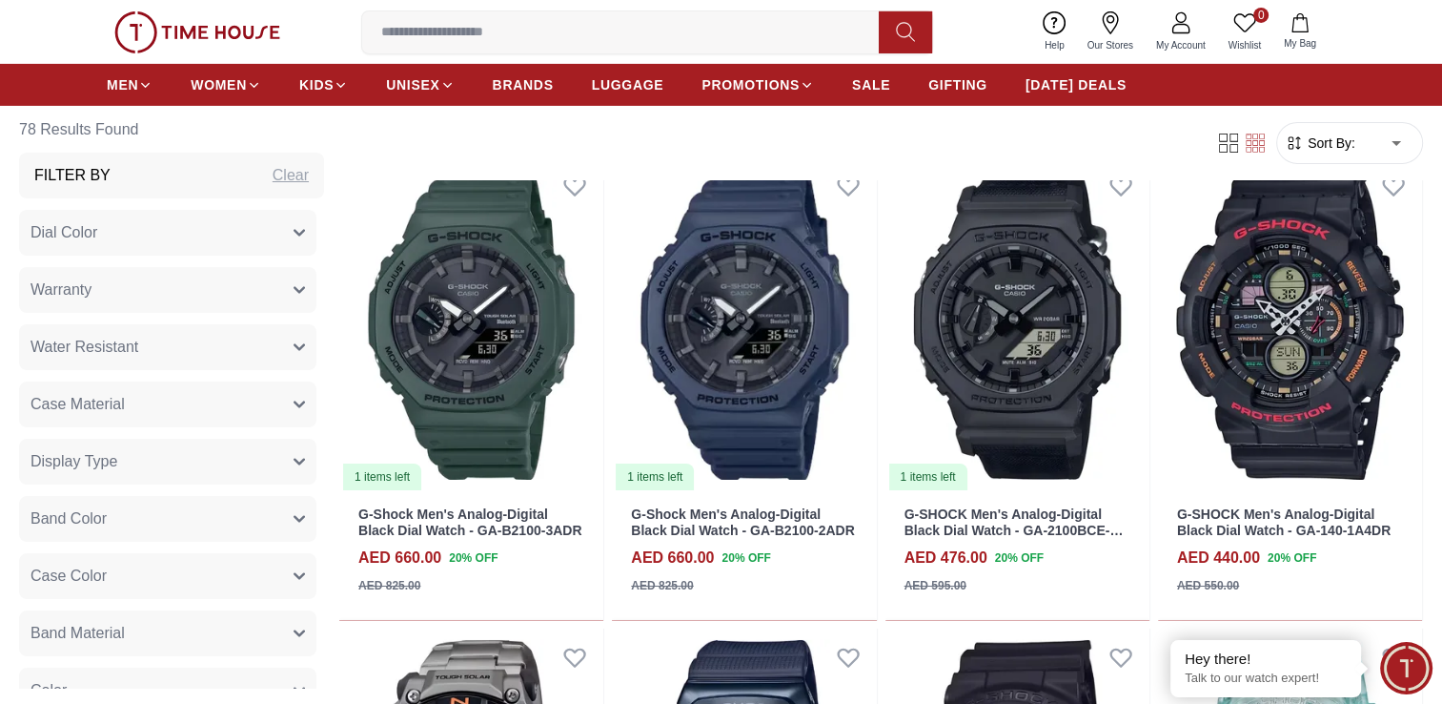
scroll to position [6483, 0]
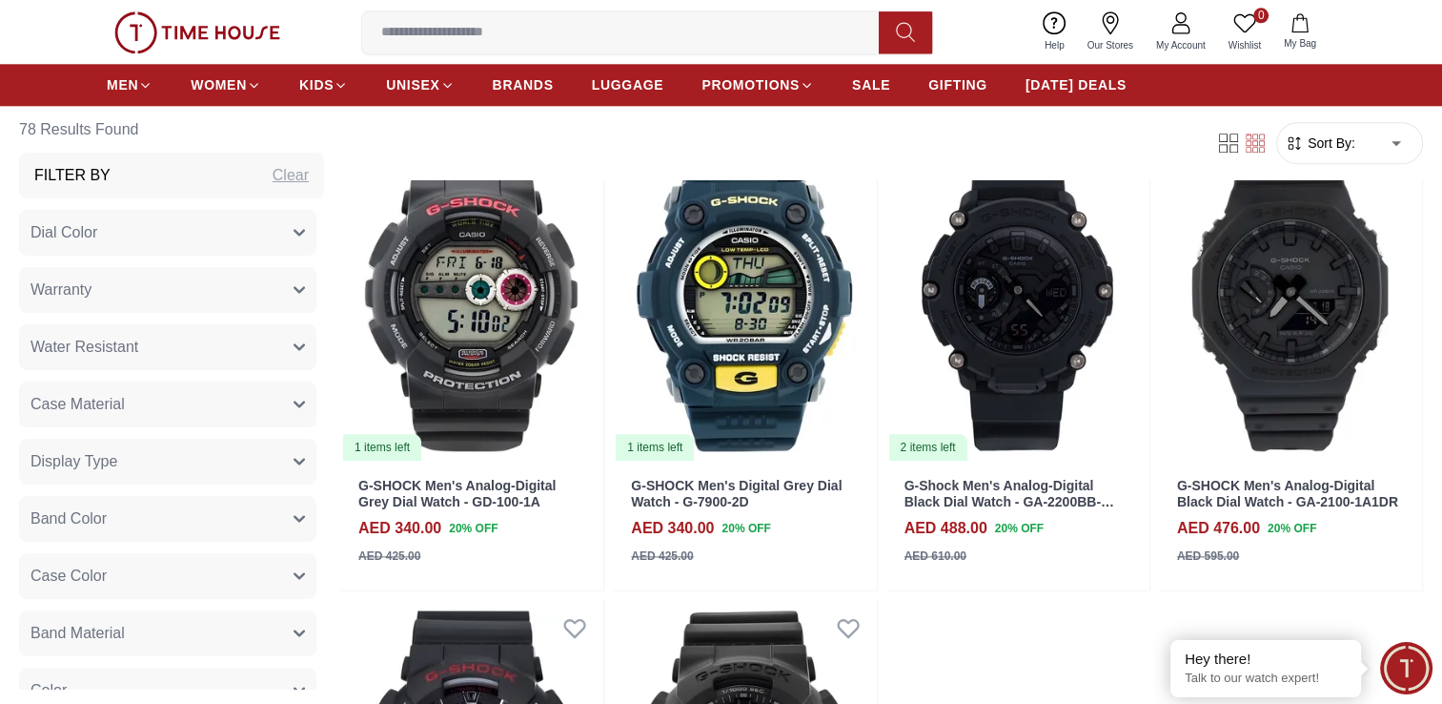
scroll to position [9057, 0]
